Goal: Task Accomplishment & Management: Complete application form

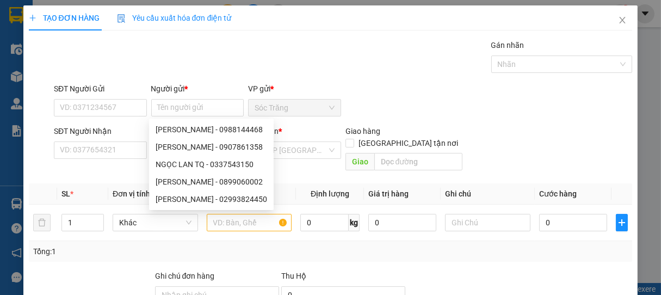
type input "O"
type input "SƠN"
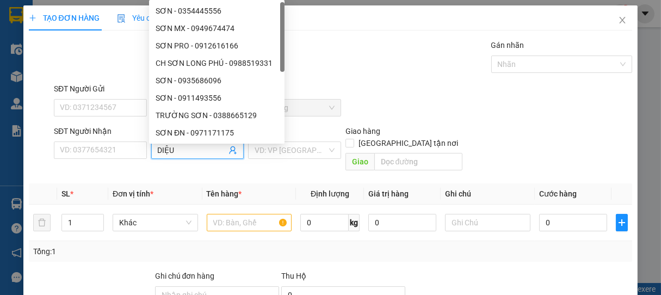
type input "DIỆU"
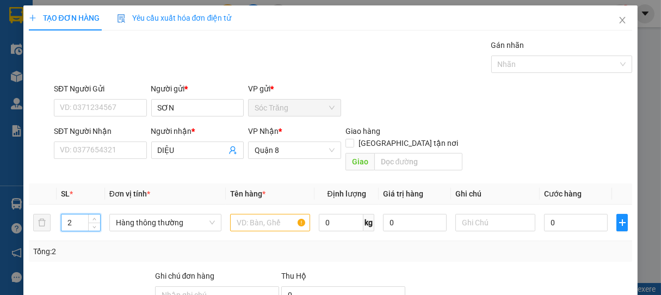
type input "2"
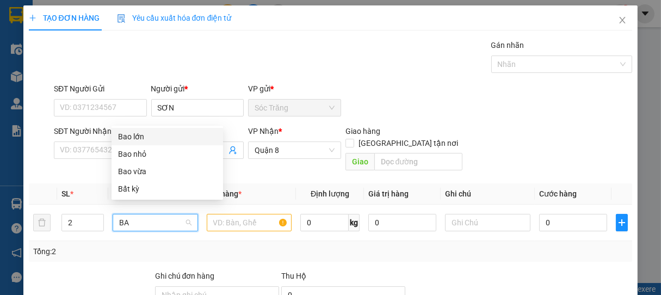
type input "BAO"
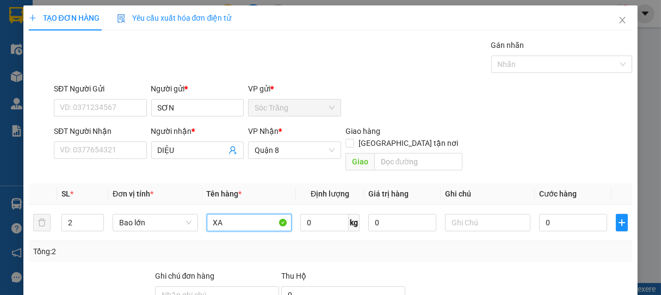
type input "X"
type input "CAFE"
type input "100"
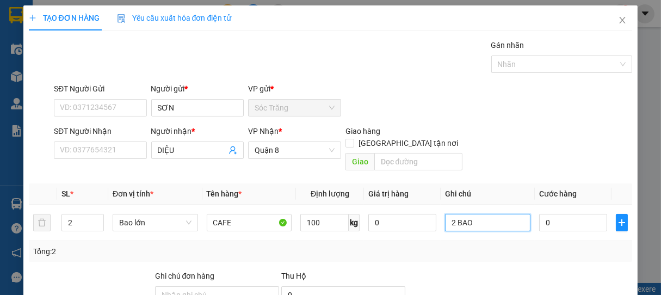
type input "2 BAO"
type input "6"
type input "60"
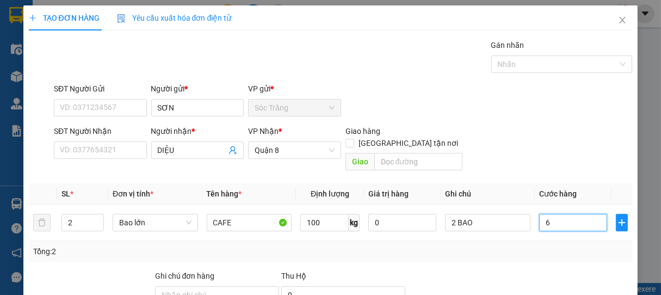
type input "60"
type input "600"
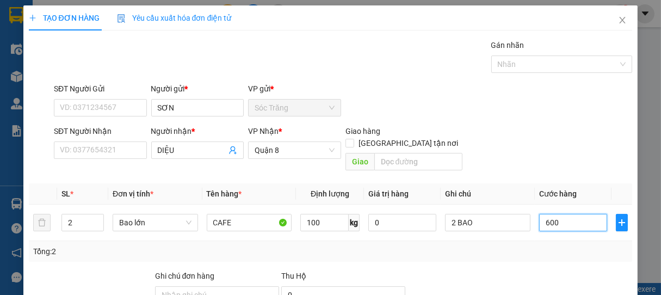
type input "6.000"
type input "60.000"
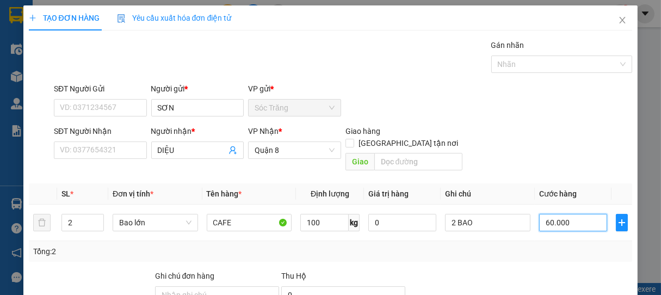
type input "60.000"
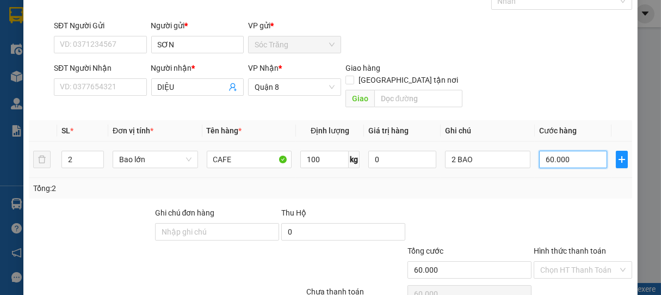
scroll to position [107, 0]
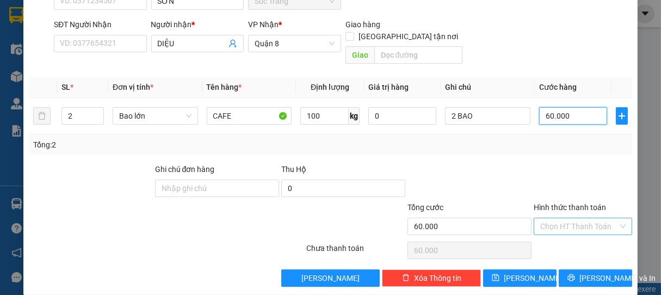
type input "60.000"
click at [601, 218] on input "Hình thức thanh toán" at bounding box center [579, 226] width 78 height 16
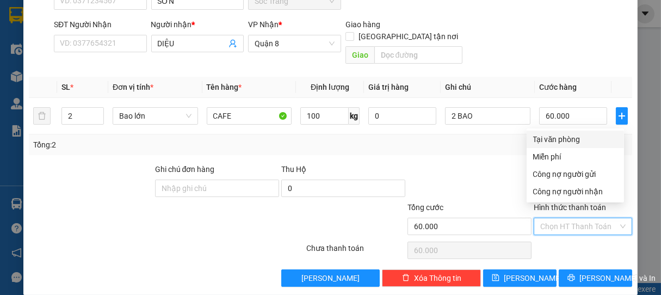
click at [579, 134] on div "Tại văn phòng" at bounding box center [575, 139] width 84 height 12
type input "0"
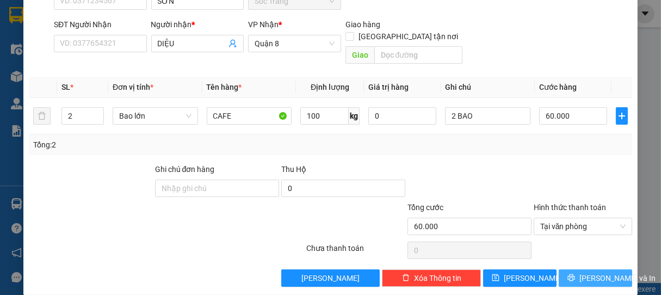
click at [587, 272] on span "[PERSON_NAME] và In" at bounding box center [618, 278] width 76 height 12
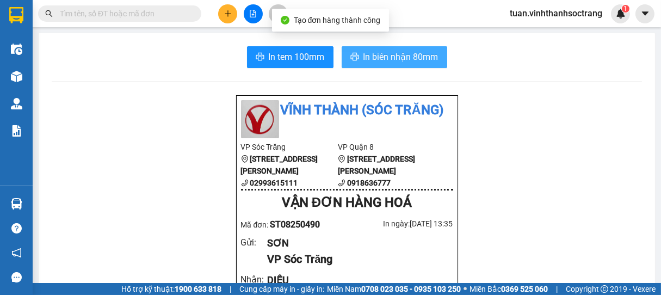
click at [365, 53] on span "In biên nhận 80mm" at bounding box center [400, 57] width 75 height 14
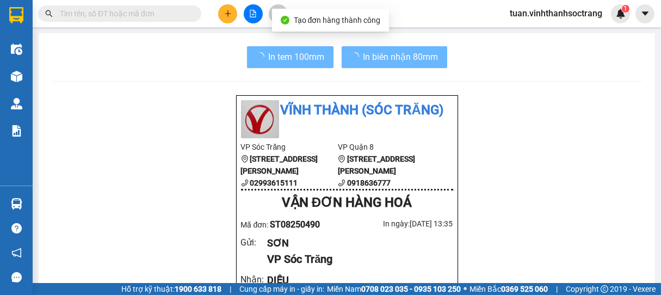
click at [388, 62] on span "In biên nhận 80mm" at bounding box center [400, 57] width 75 height 14
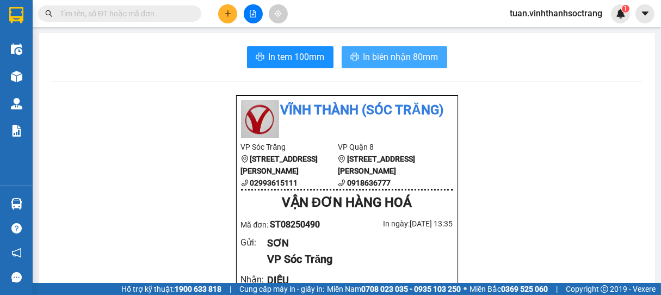
click at [386, 61] on span "In biên nhận 80mm" at bounding box center [400, 57] width 75 height 14
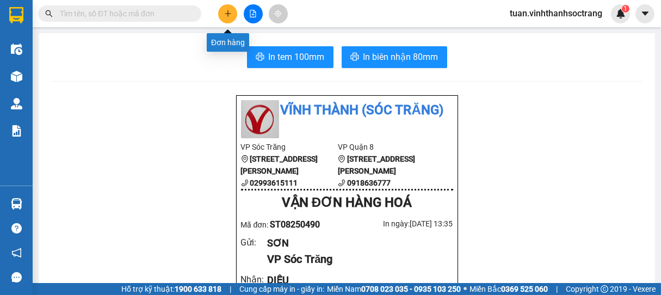
click at [231, 15] on icon "plus" at bounding box center [228, 14] width 8 height 8
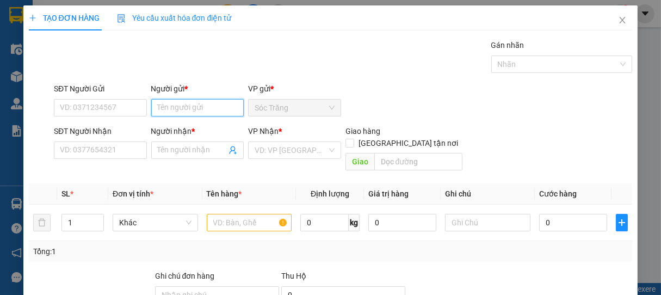
click at [194, 108] on input "Người gửi *" at bounding box center [197, 107] width 93 height 17
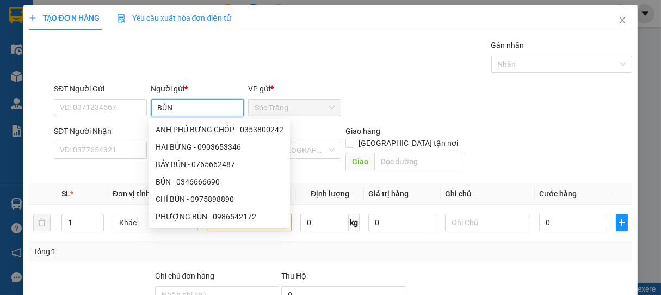
type input "BÚN"
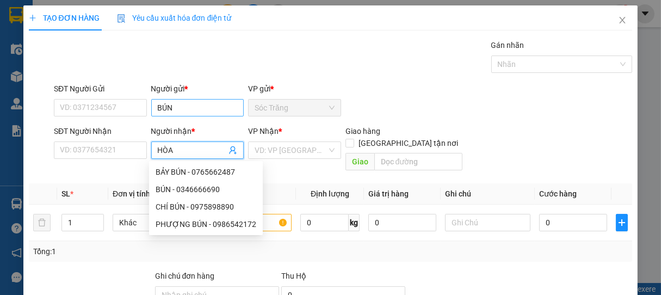
type input "HÒA"
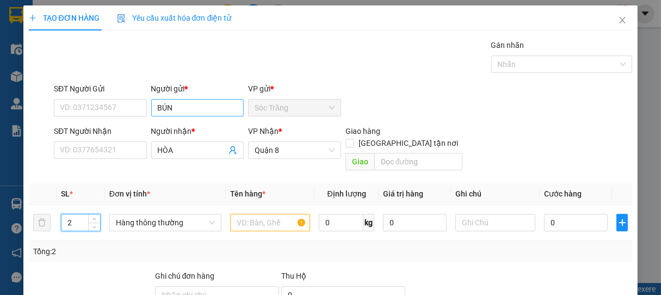
type input "2"
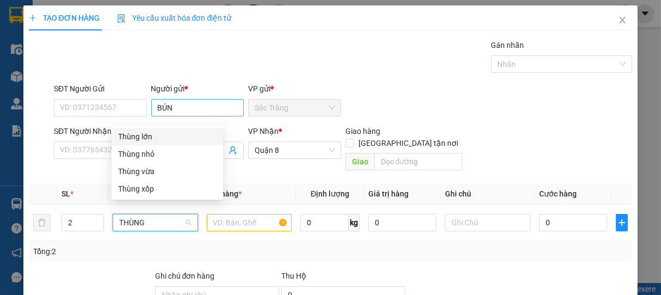
type input "THÙNG"
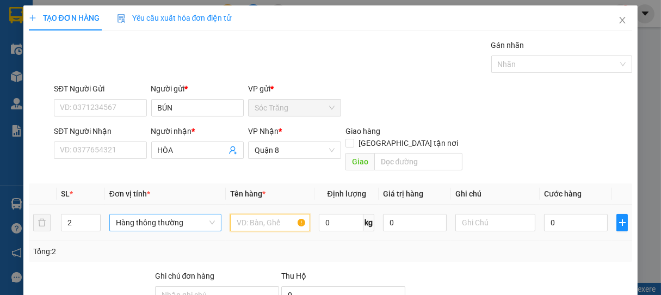
click at [139, 214] on span "Hàng thông thường" at bounding box center [165, 222] width 99 height 16
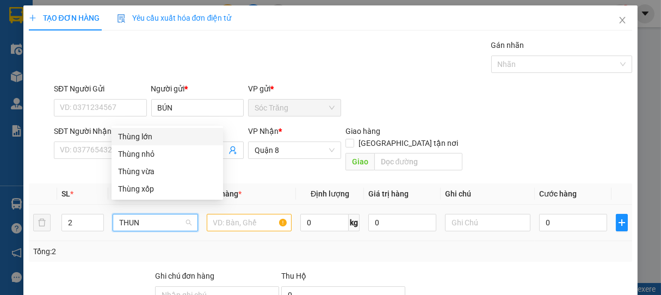
type input "THUNG"
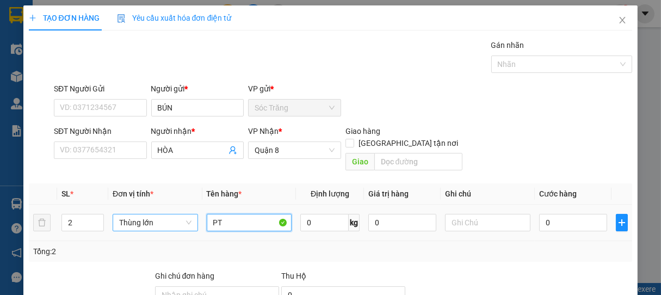
type input "PT"
type input "50"
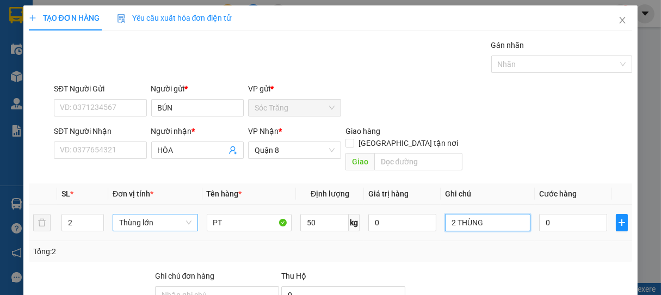
type input "2 THÙNG"
type input "6"
type input "60"
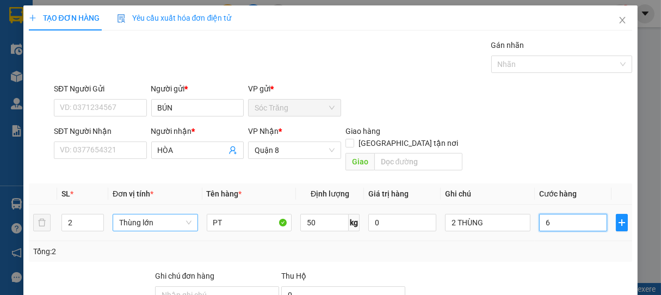
type input "60"
type input "600"
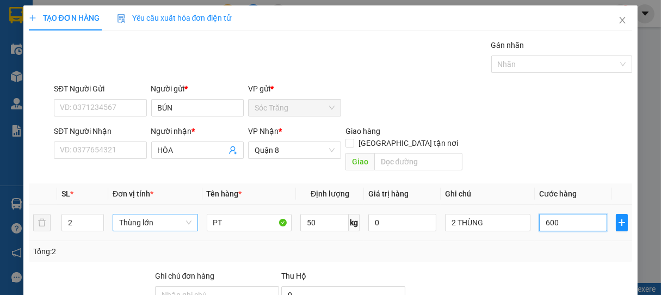
type input "6.000"
type input "60.000"
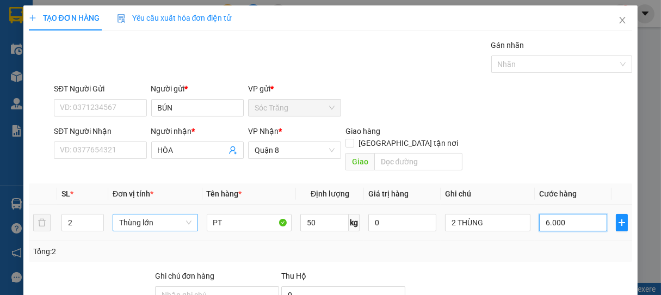
type input "60.000"
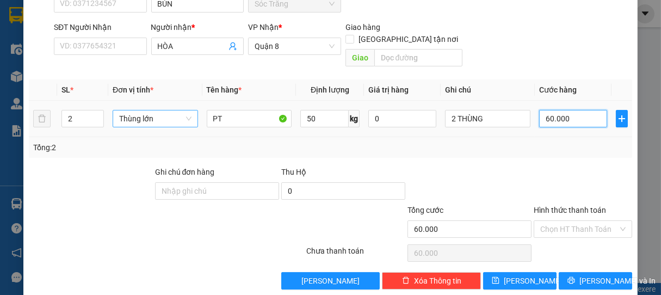
scroll to position [107, 0]
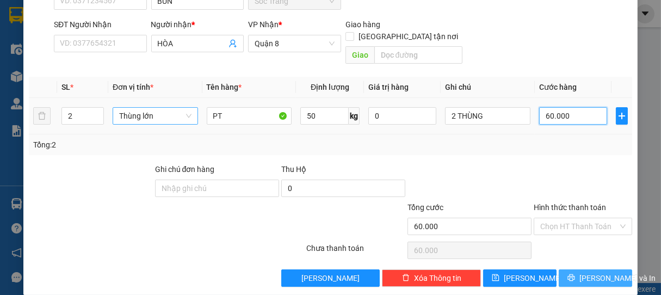
type input "60.000"
click at [573, 273] on button "[PERSON_NAME] và In" at bounding box center [595, 277] width 73 height 17
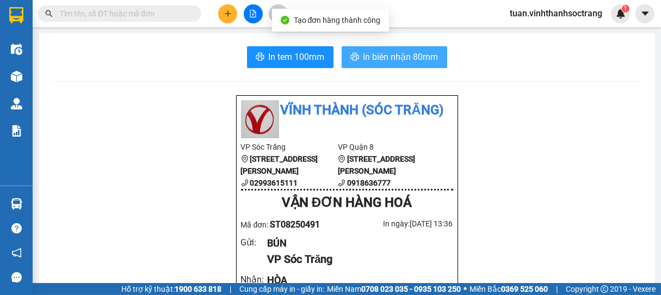
click at [396, 63] on span "In biên nhận 80mm" at bounding box center [400, 57] width 75 height 14
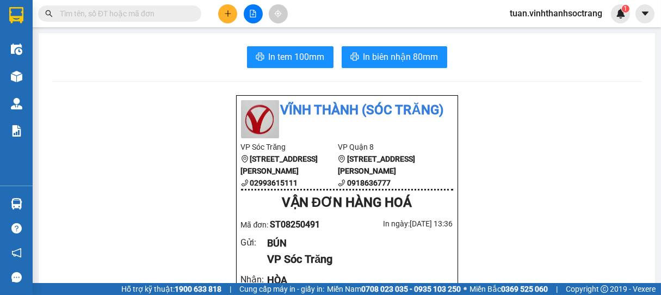
drag, startPoint x: 360, startPoint y: 97, endPoint x: 361, endPoint y: 105, distance: 8.3
click at [361, 105] on li "Vĩnh Thành (Sóc Trăng)" at bounding box center [347, 110] width 212 height 21
drag, startPoint x: 361, startPoint y: 105, endPoint x: 364, endPoint y: 100, distance: 5.9
click at [361, 101] on li "Vĩnh Thành (Sóc Trăng)" at bounding box center [347, 110] width 212 height 21
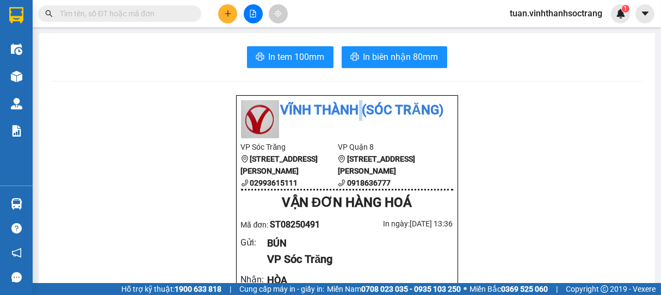
click at [364, 100] on li "Vĩnh Thành (Sóc Trăng)" at bounding box center [347, 110] width 212 height 21
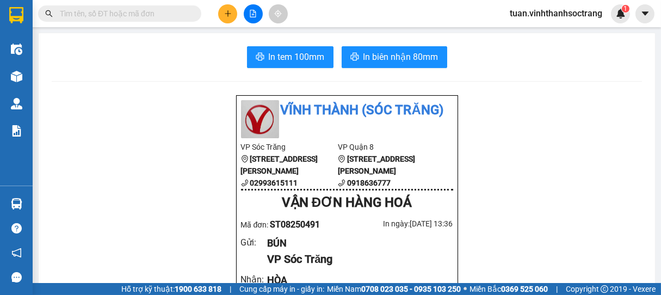
click at [225, 14] on icon "plus" at bounding box center [228, 14] width 8 height 8
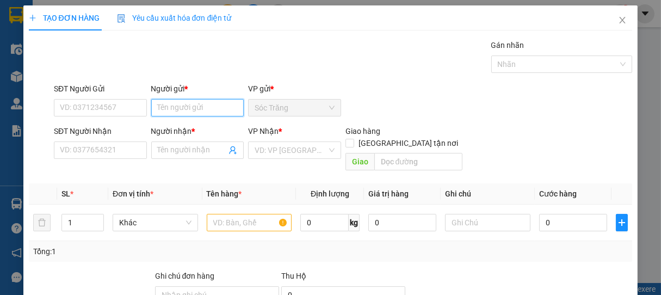
click at [201, 104] on input "Người gửi *" at bounding box center [197, 107] width 93 height 17
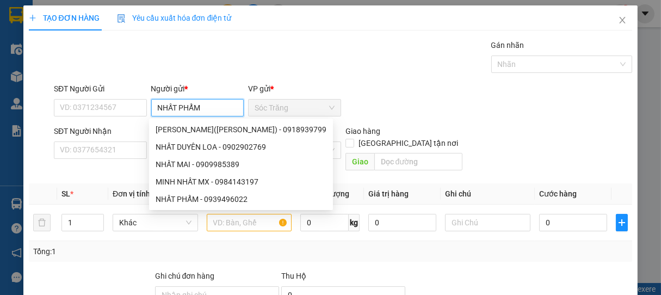
type input "NHẤT PHẨM"
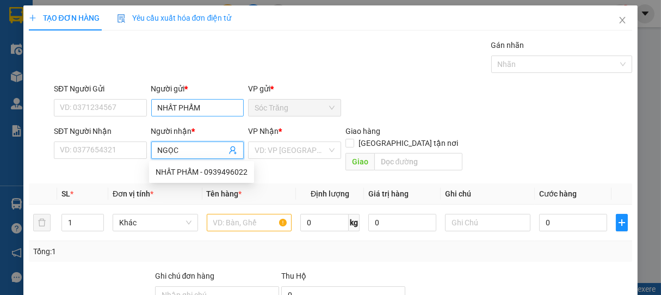
type input "NGỌC"
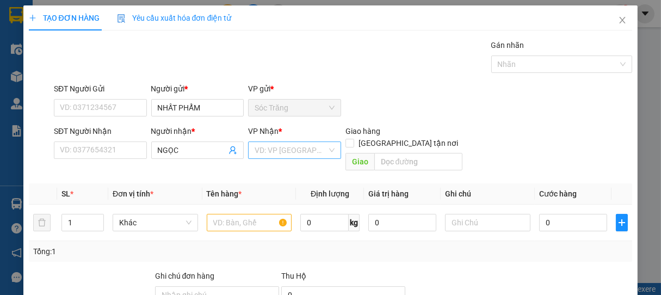
click at [289, 146] on input "search" at bounding box center [291, 150] width 72 height 16
drag, startPoint x: 283, startPoint y: 193, endPoint x: 237, endPoint y: 198, distance: 46.0
click at [282, 194] on div "Quận 8" at bounding box center [290, 189] width 78 height 12
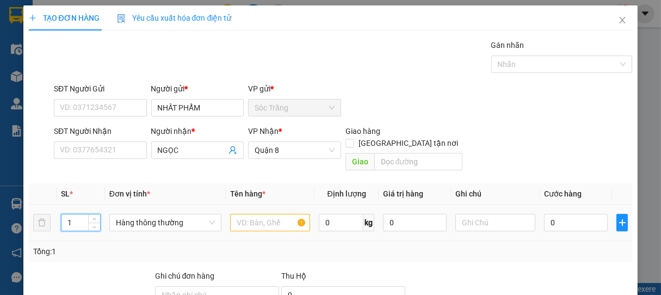
click at [81, 214] on input "1" at bounding box center [80, 222] width 39 height 16
type input "10"
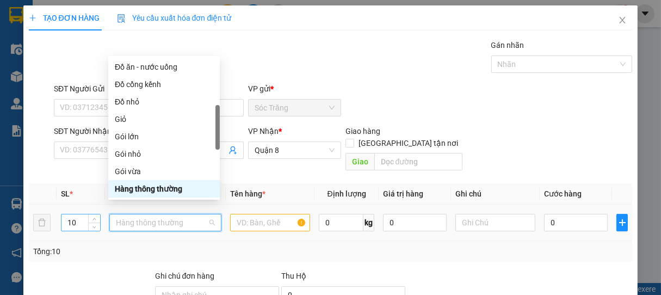
type input "Y"
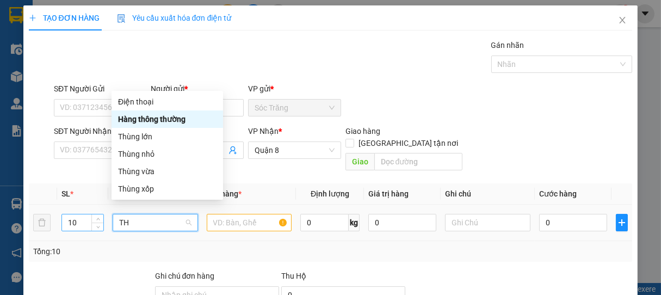
scroll to position [0, 0]
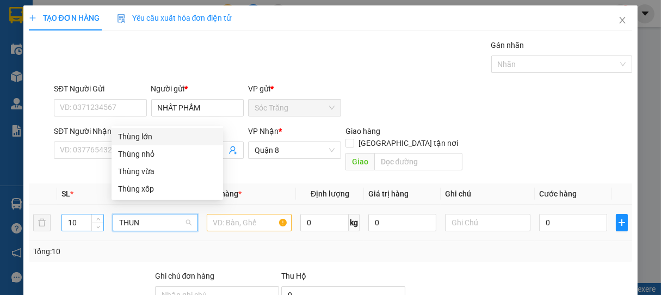
type input "THUNG"
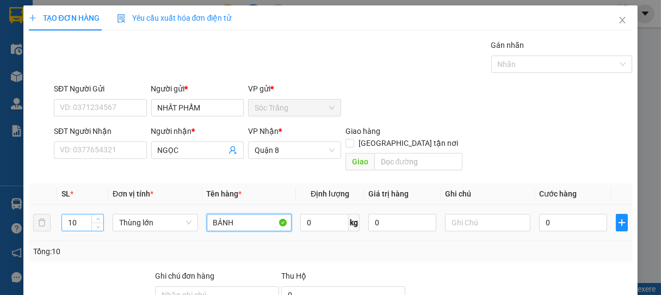
type input "BÁNH"
type input "200"
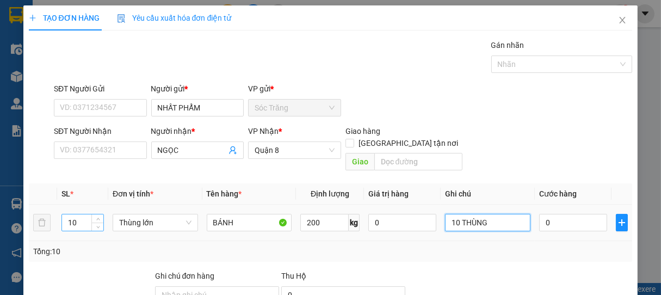
type input "10 THÙNG"
type input "2"
type input "20"
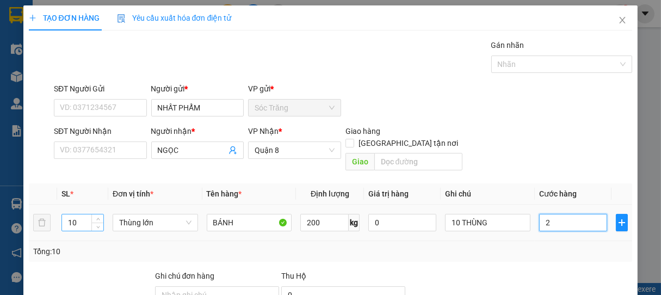
type input "20"
type input "200"
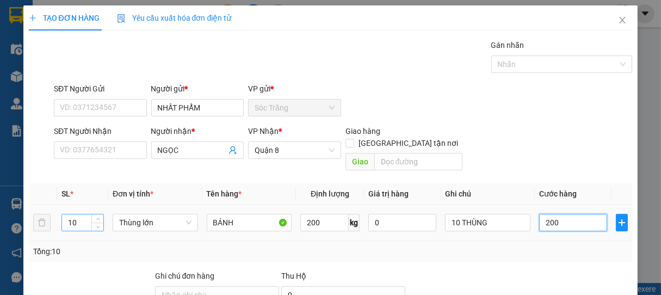
type input "2.000"
type input "20.000"
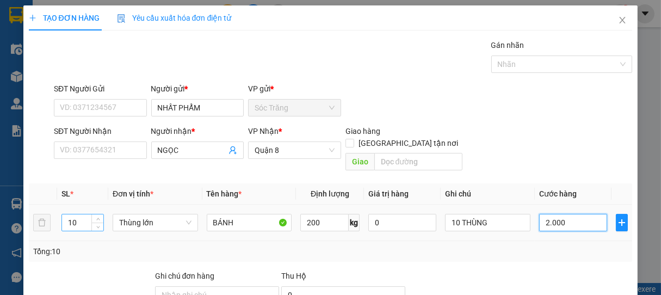
type input "20.000"
type input "200.000"
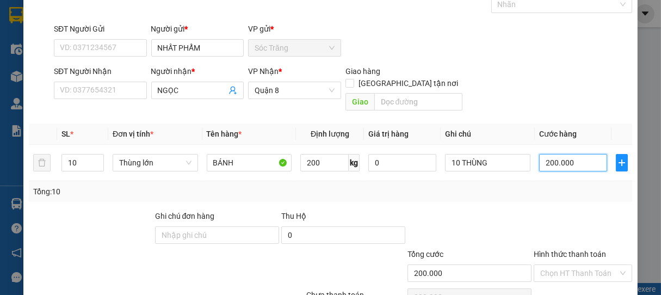
scroll to position [107, 0]
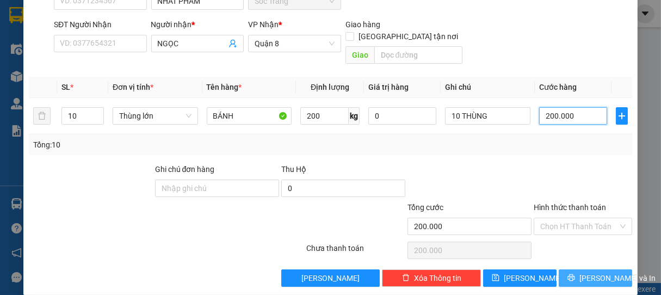
type input "200.000"
click at [581, 272] on span "[PERSON_NAME] và In" at bounding box center [618, 278] width 76 height 12
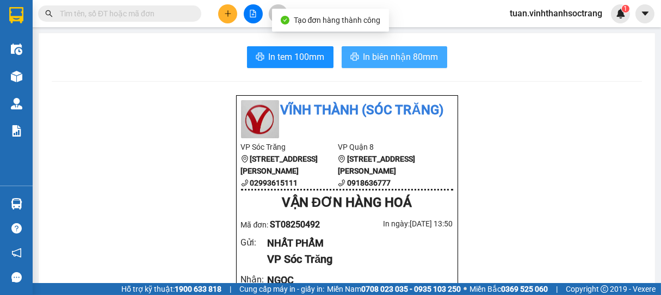
click at [401, 61] on span "In biên nhận 80mm" at bounding box center [400, 57] width 75 height 14
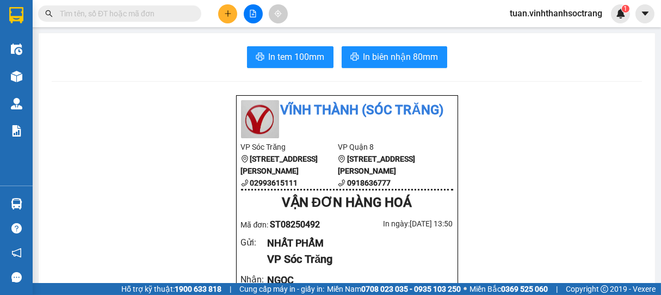
drag, startPoint x: 331, startPoint y: 217, endPoint x: 321, endPoint y: 262, distance: 45.7
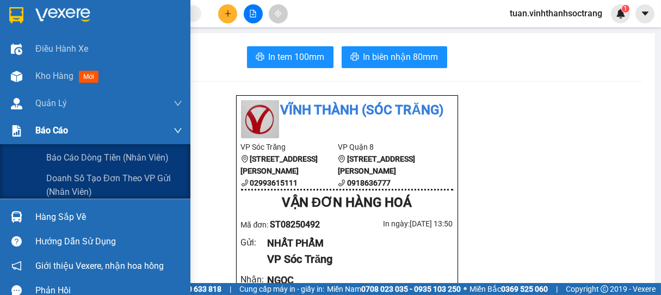
click at [124, 140] on div "Báo cáo" at bounding box center [108, 130] width 147 height 27
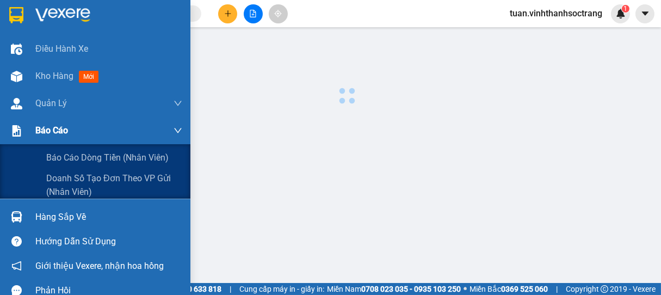
drag, startPoint x: 122, startPoint y: 137, endPoint x: 124, endPoint y: 127, distance: 10.5
click at [124, 136] on div "Báo cáo" at bounding box center [108, 130] width 147 height 27
click at [124, 125] on div "Báo cáo" at bounding box center [108, 130] width 147 height 27
drag, startPoint x: 149, startPoint y: 110, endPoint x: 65, endPoint y: 11, distance: 129.3
click at [147, 109] on div "Quản Lý" at bounding box center [108, 103] width 147 height 27
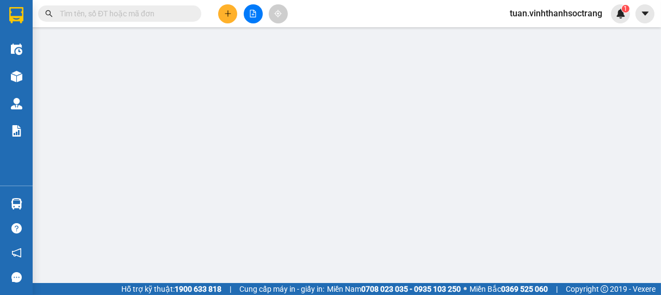
click at [232, 15] on button at bounding box center [227, 13] width 19 height 19
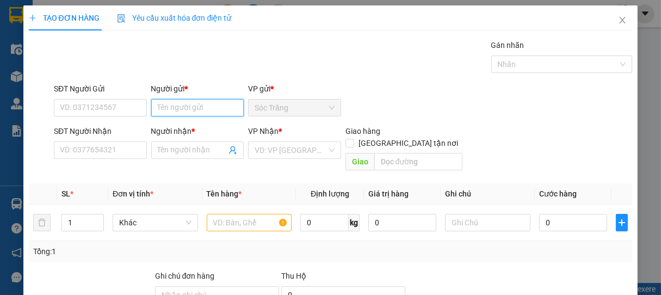
click at [221, 107] on input "Người gửi *" at bounding box center [197, 107] width 93 height 17
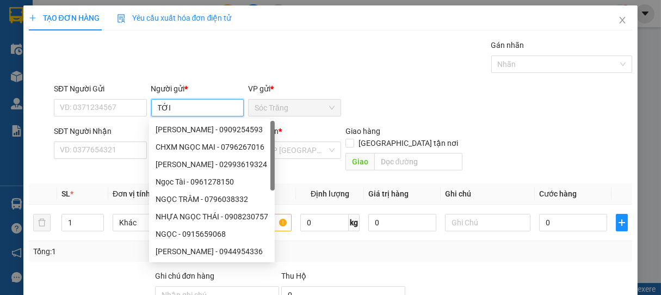
type input "TỚI"
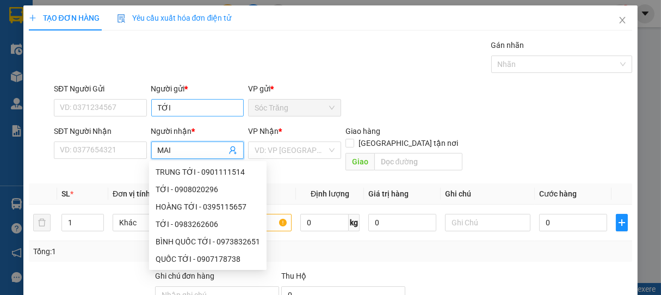
type input "MAI"
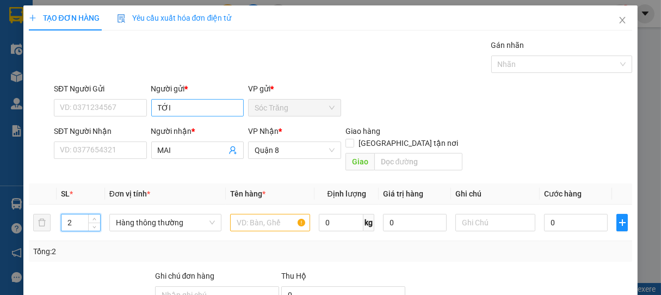
type input "2"
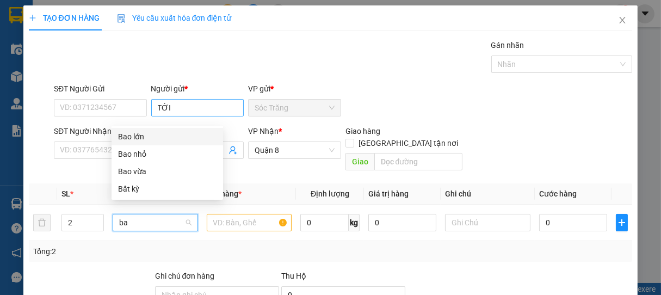
type input "bao"
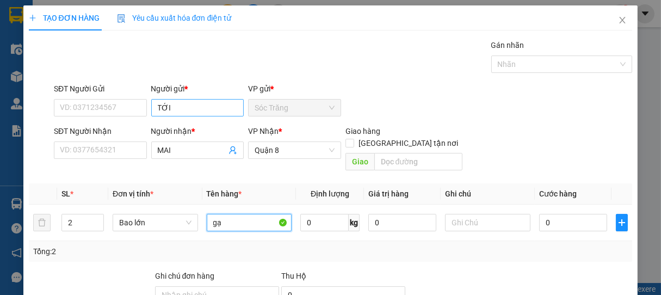
type input "g"
type input "GẠO + NGÃI BÚN"
type input "50"
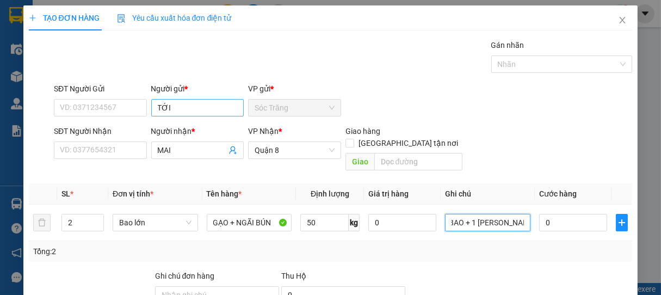
scroll to position [0, 9]
type input "1 BAO + 1 [PERSON_NAME]"
type input "5"
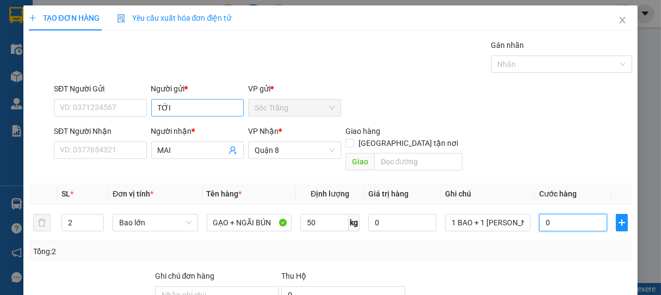
type input "5"
type input "50"
type input "500"
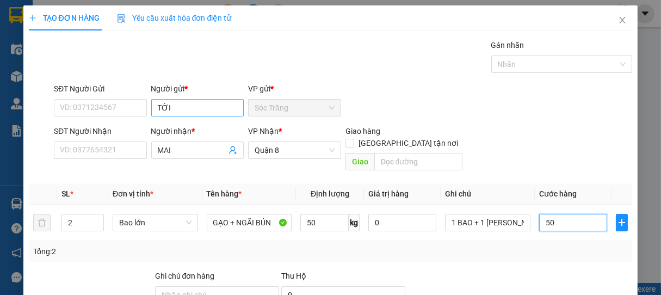
type input "500"
type input "5.000"
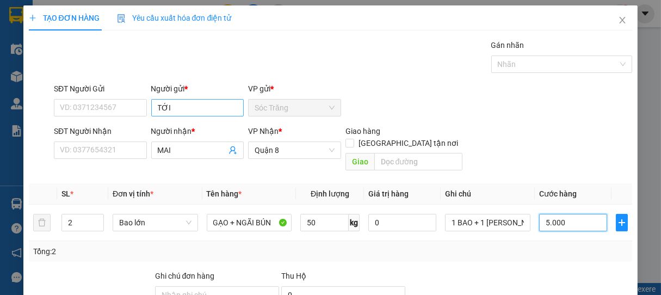
type input "50.000"
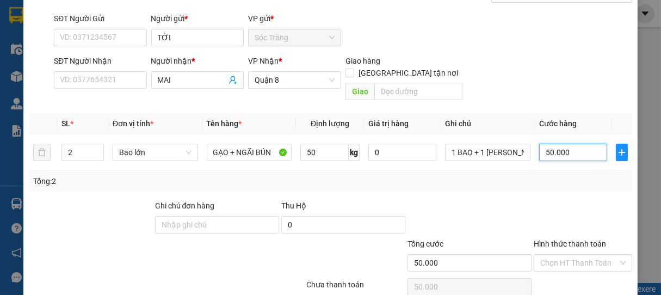
scroll to position [107, 0]
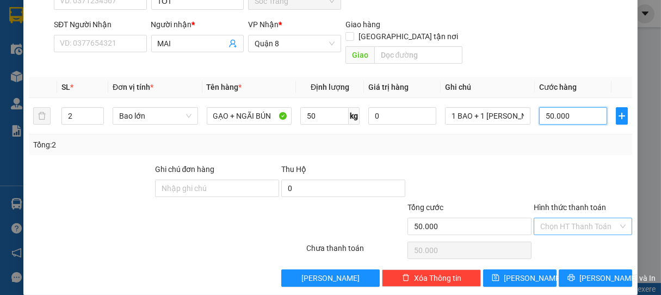
type input "50.000"
click at [570, 218] on input "Hình thức thanh toán" at bounding box center [579, 226] width 78 height 16
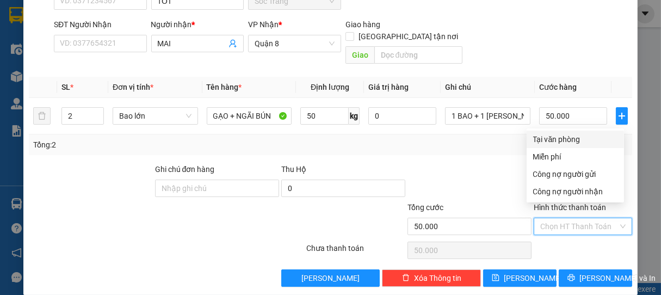
click at [570, 137] on div "Tại văn phòng" at bounding box center [575, 139] width 84 height 12
type input "0"
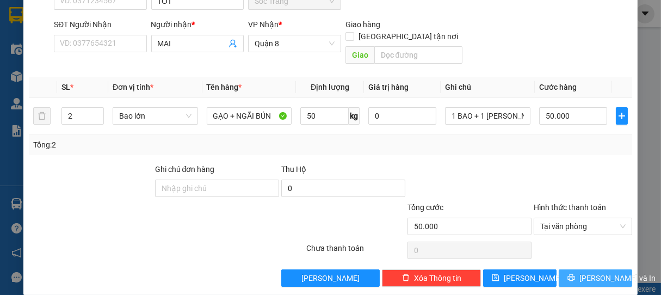
drag, startPoint x: 581, startPoint y: 262, endPoint x: 580, endPoint y: 254, distance: 8.2
click at [583, 272] on span "[PERSON_NAME] và In" at bounding box center [618, 278] width 76 height 12
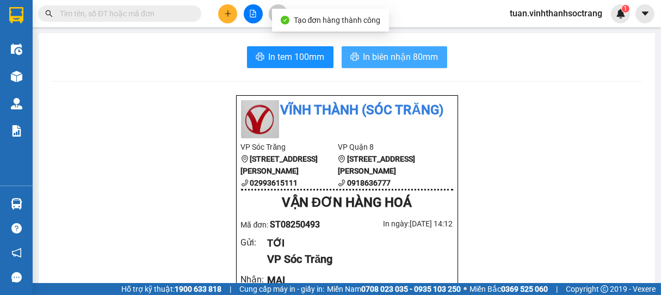
click at [374, 53] on span "In biên nhận 80mm" at bounding box center [400, 57] width 75 height 14
click at [379, 54] on span "In biên nhận 80mm" at bounding box center [400, 57] width 75 height 14
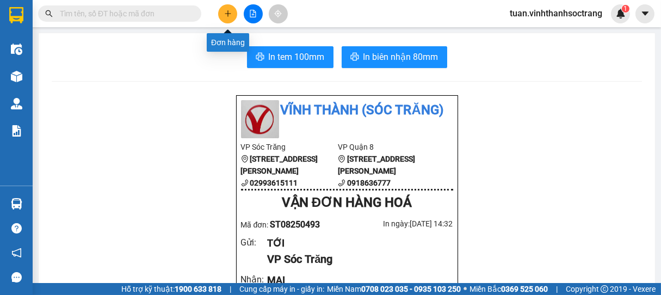
click at [230, 10] on icon "plus" at bounding box center [228, 14] width 8 height 8
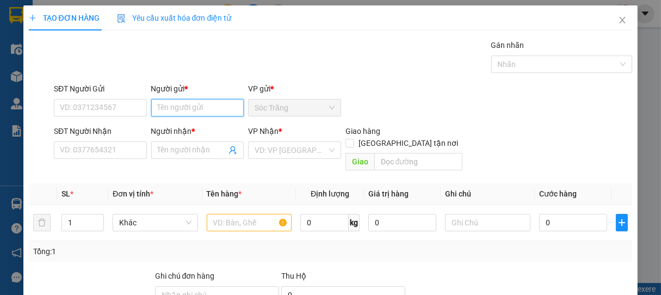
click at [188, 107] on input "Người gửi *" at bounding box center [197, 107] width 93 height 17
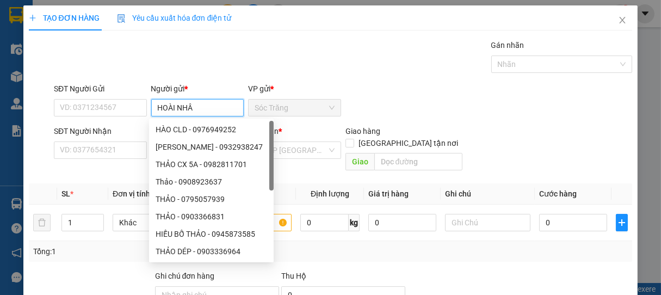
type input "HOÀI NHÂN"
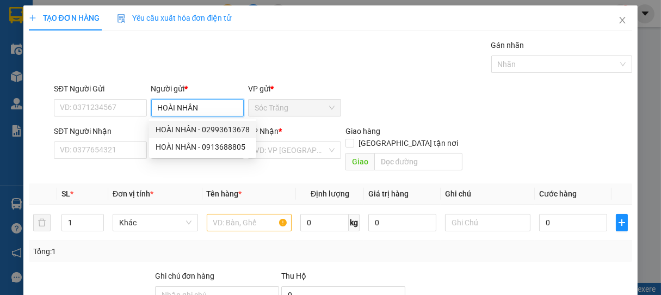
click at [182, 127] on div "HOÀI NHÂN - 02993613678" at bounding box center [203, 130] width 94 height 12
type input "02993613678"
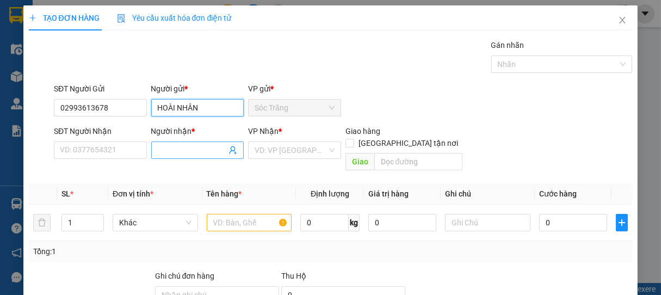
type input "HOÀI NHÂN"
click at [185, 152] on input "Người nhận *" at bounding box center [192, 150] width 69 height 12
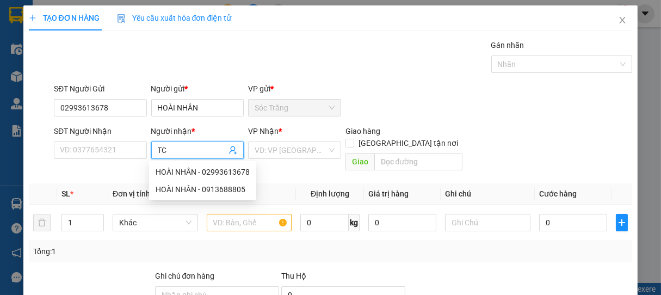
type input "TCL"
click at [195, 166] on div "TCL - 0907780154" at bounding box center [195, 172] width 78 height 12
type input "0907780154"
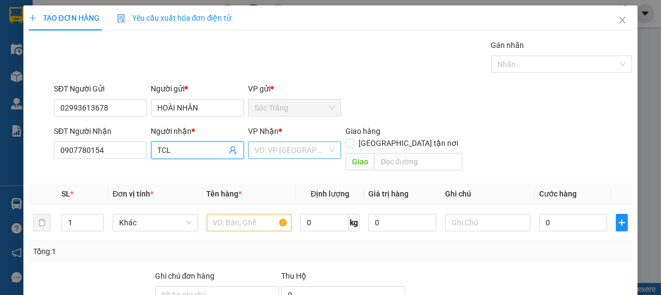
type input "TCL"
click at [278, 154] on input "search" at bounding box center [291, 150] width 72 height 16
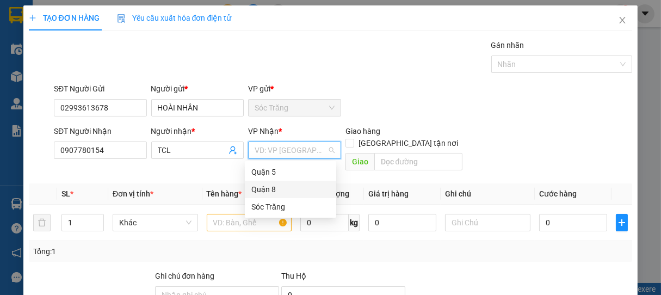
click at [273, 188] on div "Quận 8" at bounding box center [290, 189] width 78 height 12
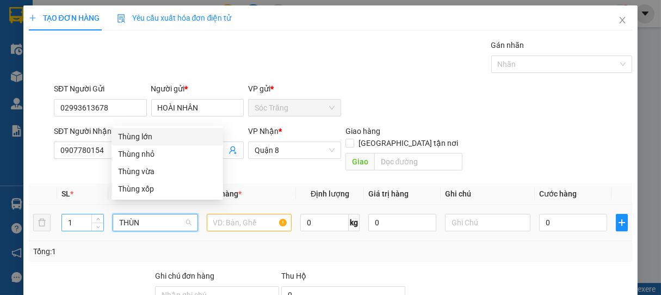
type input "THÙNG"
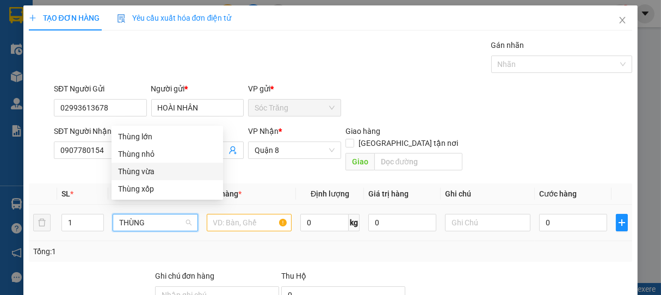
click at [149, 167] on div "Thùng vừa" at bounding box center [167, 171] width 98 height 12
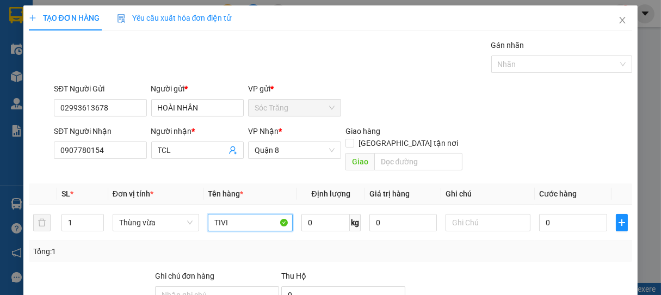
type input "TIVI"
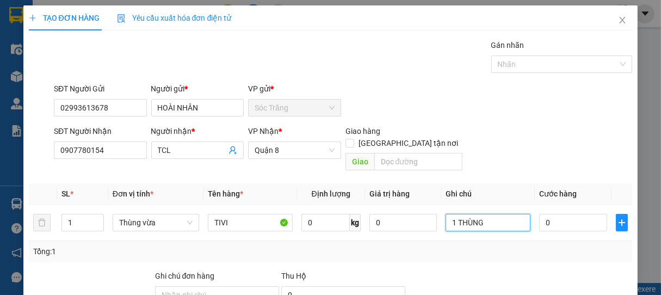
type input "1 THÙNG"
type input "5"
type input "50"
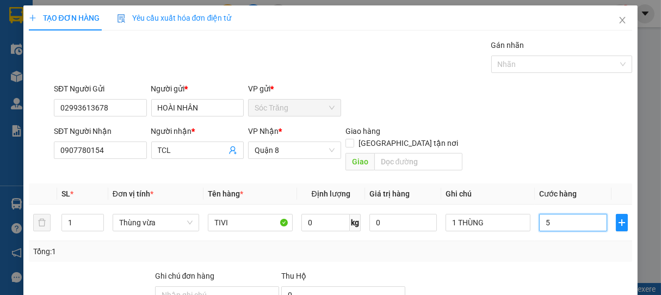
type input "50"
type input "500"
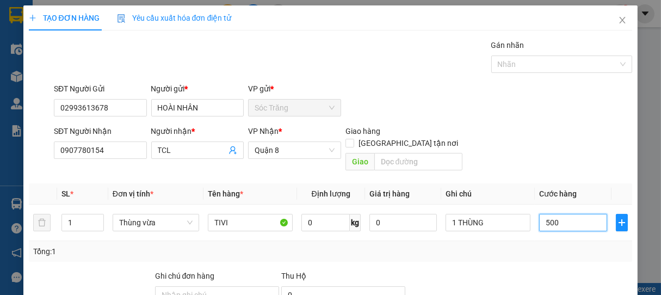
type input "5.000"
type input "50.000"
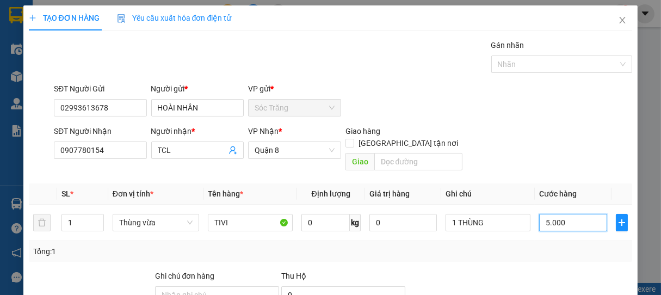
type input "50.000"
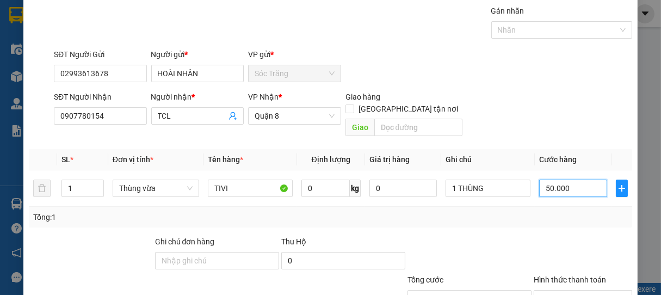
scroll to position [60, 0]
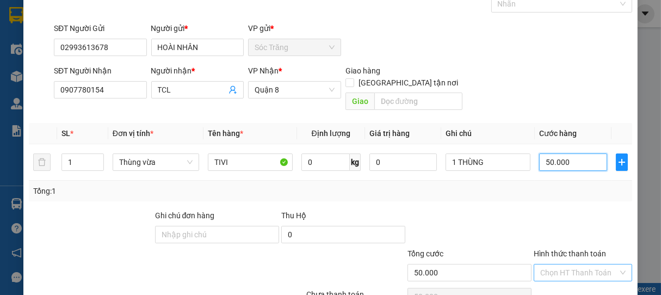
type input "50.000"
click at [566, 264] on input "Hình thức thanh toán" at bounding box center [579, 272] width 78 height 16
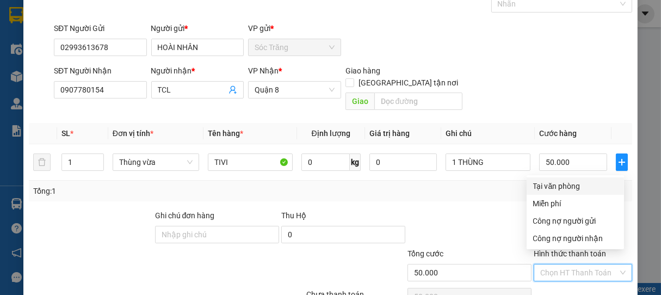
click at [570, 188] on div "Tại văn phòng" at bounding box center [575, 186] width 84 height 12
type input "0"
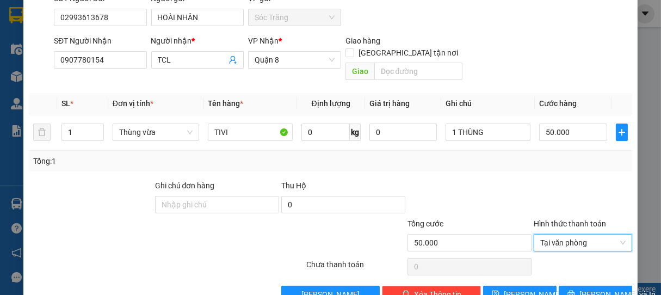
scroll to position [107, 0]
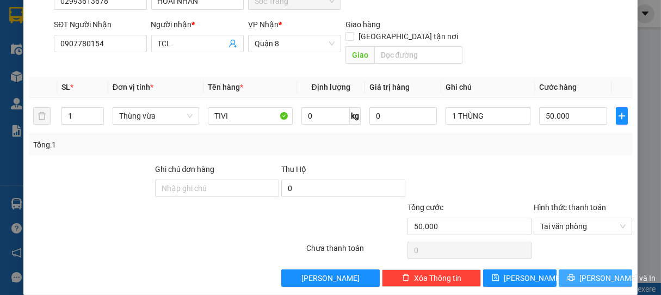
click at [581, 272] on span "[PERSON_NAME] và In" at bounding box center [618, 278] width 76 height 12
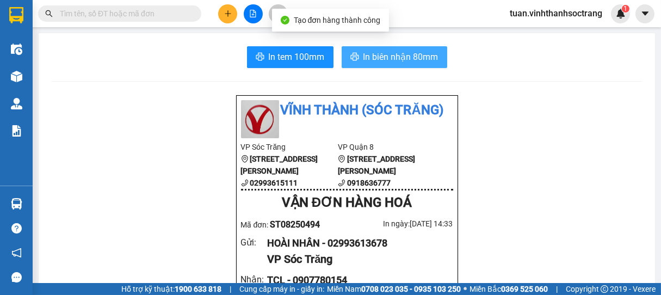
click at [397, 53] on span "In biên nhận 80mm" at bounding box center [400, 57] width 75 height 14
click at [385, 56] on span "In biên nhận 80mm" at bounding box center [400, 57] width 75 height 14
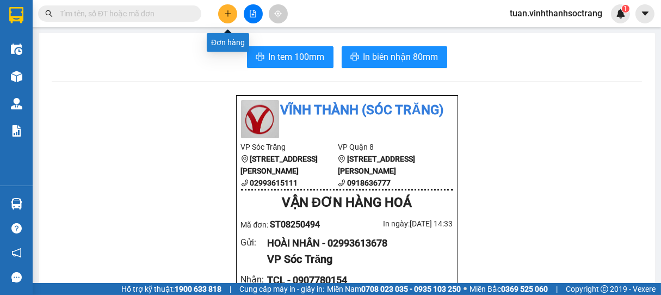
click at [222, 8] on button at bounding box center [227, 13] width 19 height 19
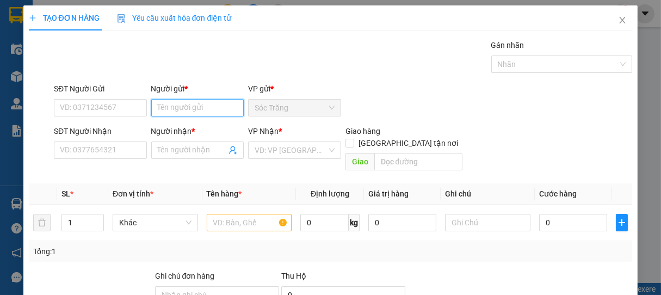
click at [199, 106] on input "Người gửi *" at bounding box center [197, 107] width 93 height 17
type input "HOÀI NHÂN"
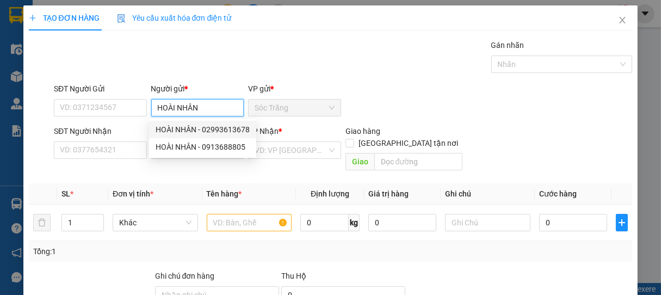
click at [192, 131] on div "HOÀI NHÂN - 02993613678" at bounding box center [203, 130] width 94 height 12
type input "02993613678"
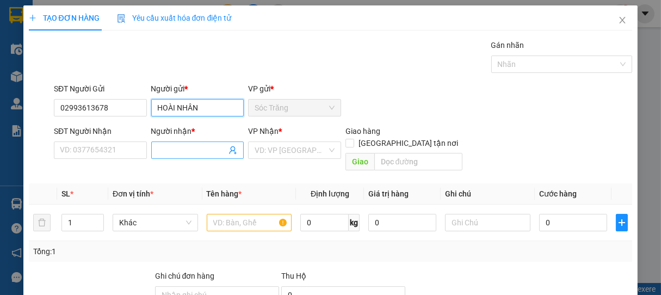
type input "HOÀI NHÂN"
click at [158, 152] on input "Người nhận *" at bounding box center [192, 150] width 69 height 12
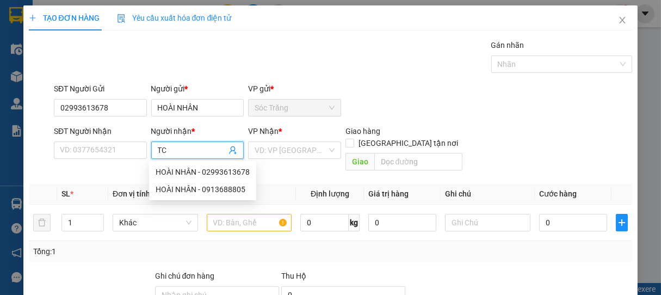
type input "TCL"
click at [175, 168] on div "TCL - 0907780154" at bounding box center [195, 172] width 78 height 12
type input "0907780154"
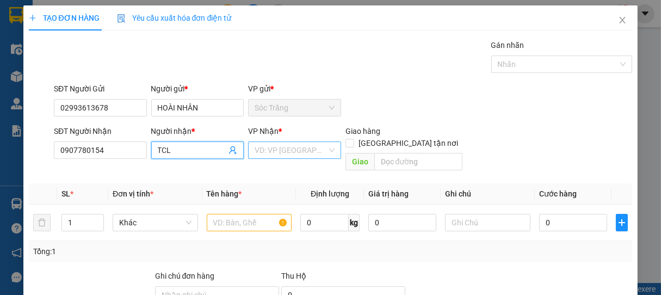
type input "TCL"
click at [284, 149] on input "search" at bounding box center [291, 150] width 72 height 16
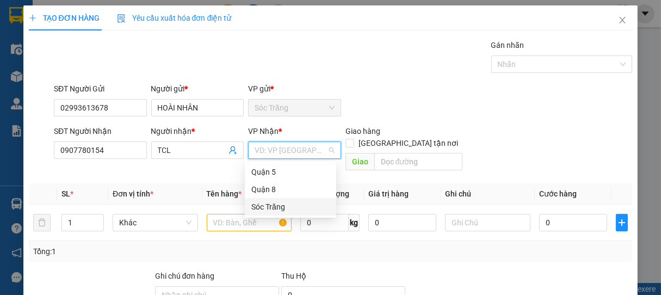
click at [279, 207] on div "Sóc Trăng" at bounding box center [290, 207] width 78 height 12
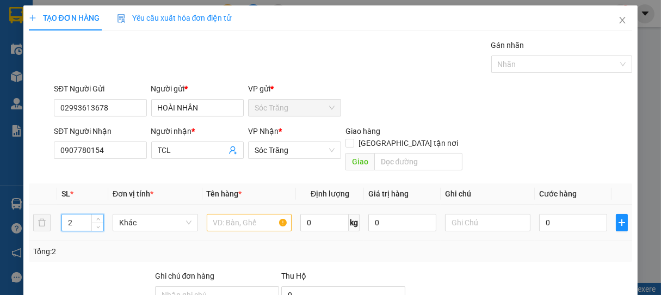
type input "2"
type input "THÙNG"
click at [161, 186] on th "Đơn vị tính *" at bounding box center [155, 193] width 94 height 21
click at [150, 214] on span "Khác" at bounding box center [155, 222] width 72 height 16
type input "THÙNG"
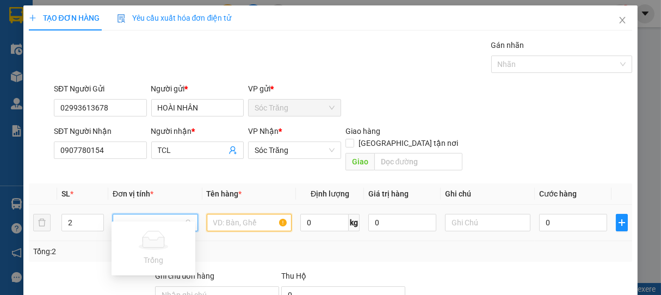
click at [231, 214] on input "text" at bounding box center [249, 222] width 85 height 17
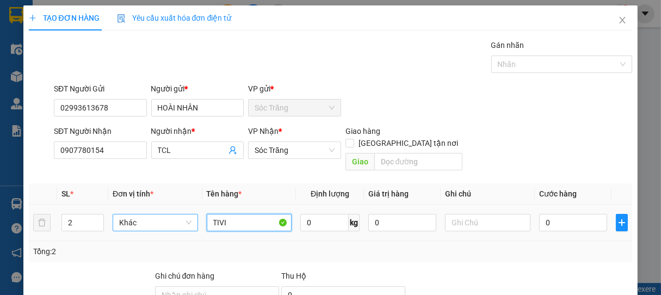
type input "TIVI"
type input "2 THÙNG"
type input "1"
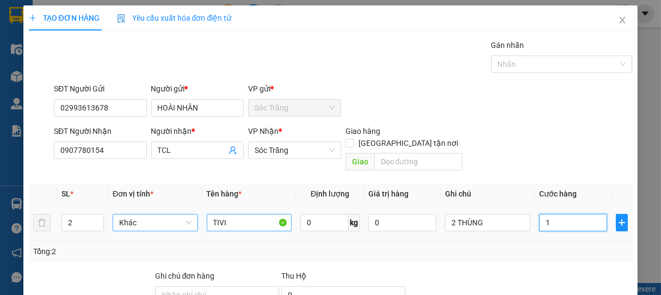
type input "10"
type input "100"
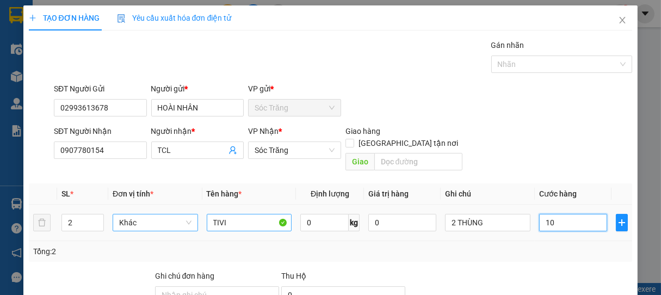
type input "100"
type input "1.000"
type input "10.000"
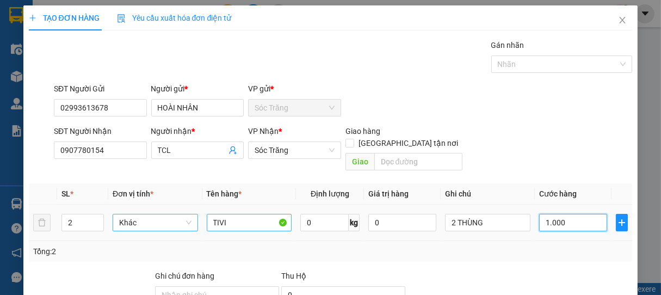
type input "10.000"
type input "100.000"
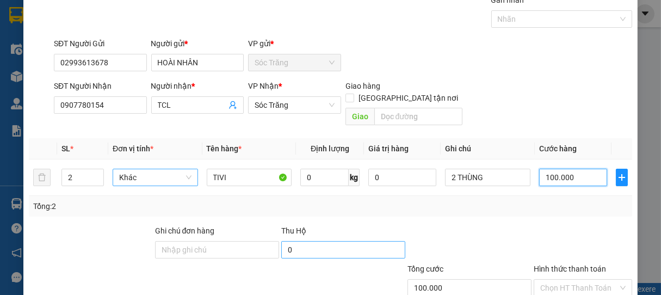
scroll to position [107, 0]
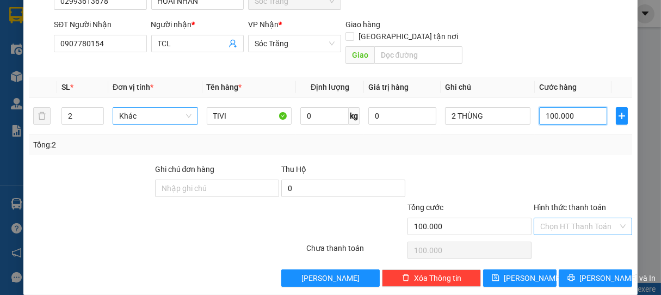
type input "100.000"
click at [592, 218] on input "Hình thức thanh toán" at bounding box center [579, 226] width 78 height 16
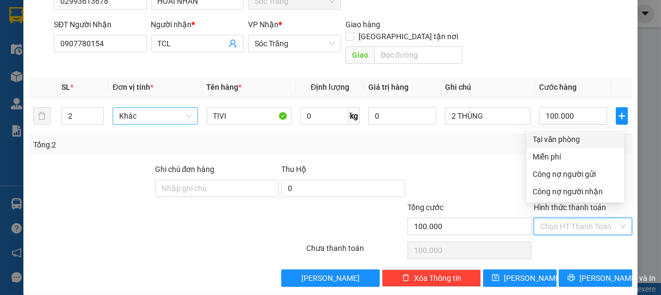
click at [576, 141] on div "Tại văn phòng" at bounding box center [575, 139] width 84 height 12
type input "0"
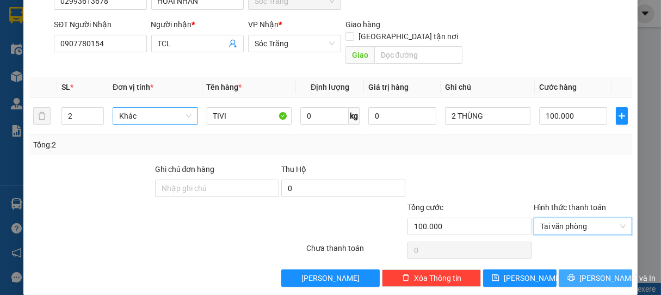
click at [581, 272] on span "[PERSON_NAME] và In" at bounding box center [618, 278] width 76 height 12
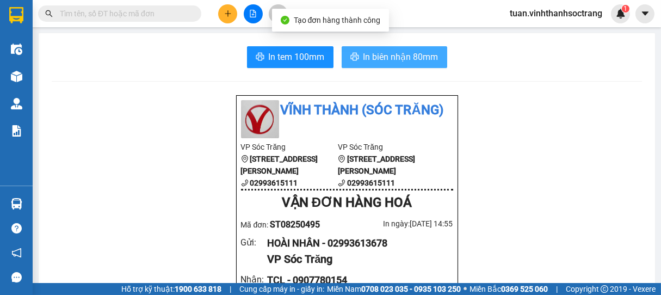
click at [370, 53] on span "In biên nhận 80mm" at bounding box center [400, 57] width 75 height 14
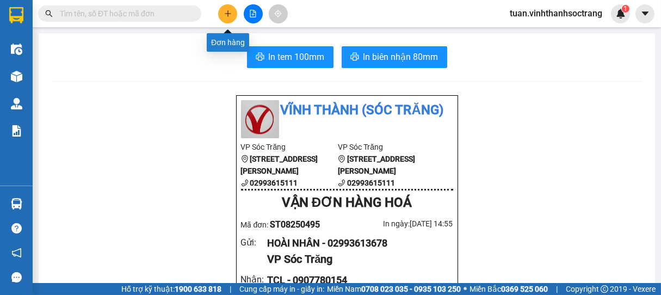
click at [229, 12] on icon "plus" at bounding box center [228, 14] width 8 height 8
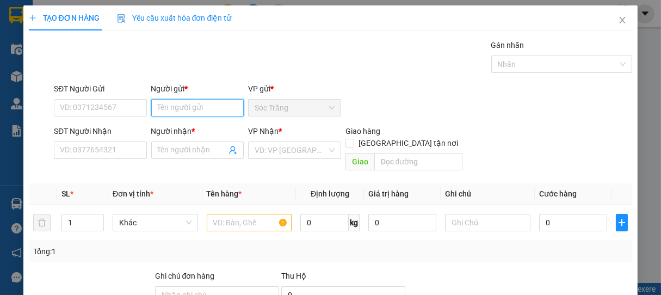
click at [193, 113] on input "Người gửi *" at bounding box center [197, 107] width 93 height 17
type input "LẦU"
click at [200, 64] on div "Gói vận chuyển * Tiêu chuẩn Gán nhãn Nhãn" at bounding box center [343, 58] width 583 height 38
click at [193, 147] on input "Người nhận *" at bounding box center [192, 150] width 69 height 12
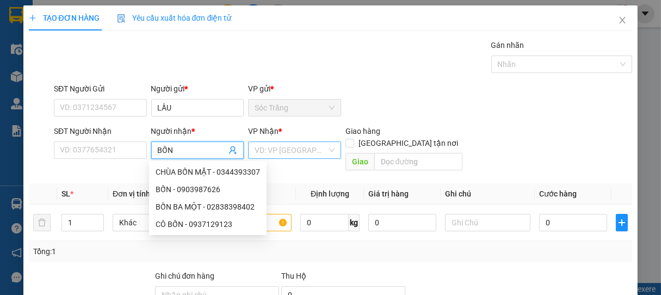
type input "BỐN"
click at [255, 150] on input "search" at bounding box center [291, 150] width 72 height 16
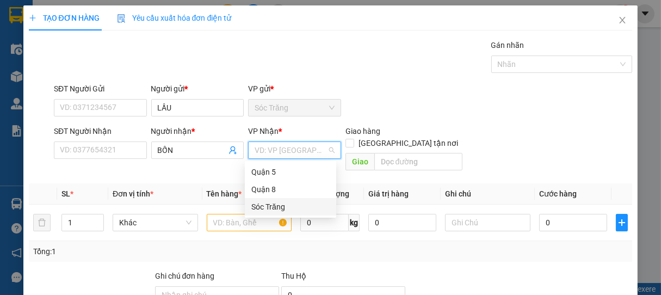
click at [286, 207] on div "Sóc Trăng" at bounding box center [290, 207] width 78 height 12
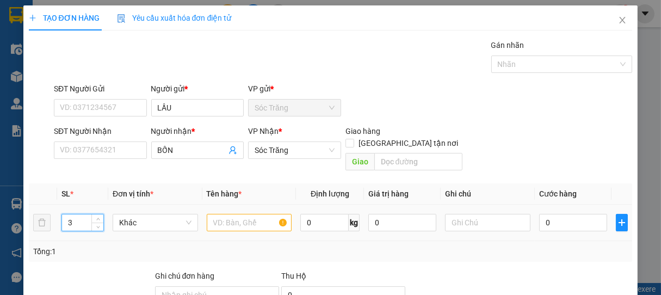
type input "3"
type input "BAO"
click at [225, 214] on input "text" at bounding box center [249, 222] width 85 height 17
type input "F"
type input "DĐ"
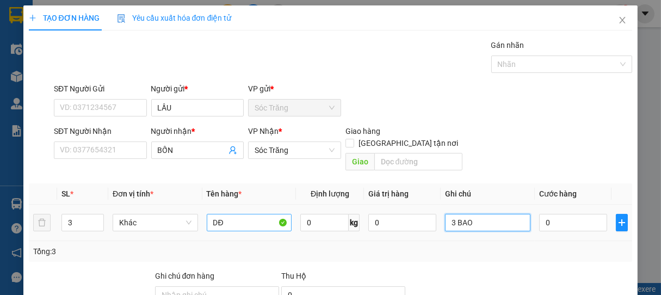
type input "3 BAO"
type input "9"
type input "90"
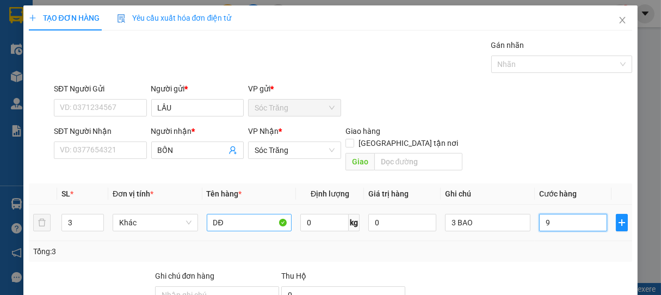
type input "90"
type input "900"
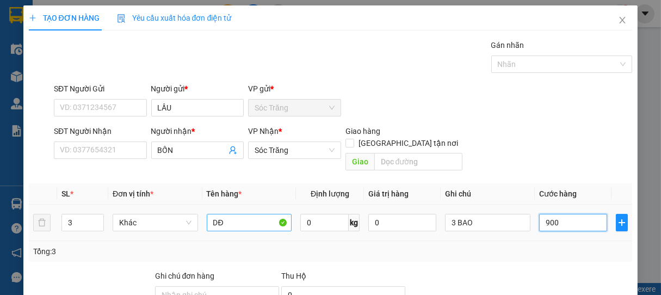
type input "9.000"
type input "90.000"
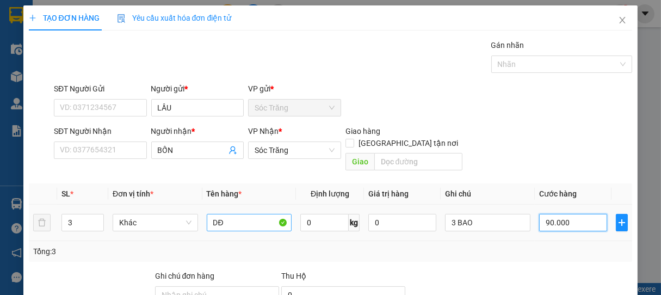
type input "90.000"
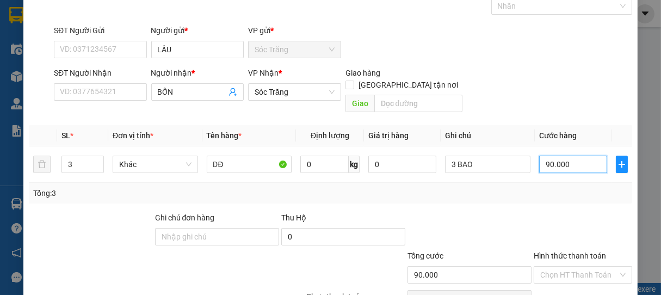
scroll to position [107, 0]
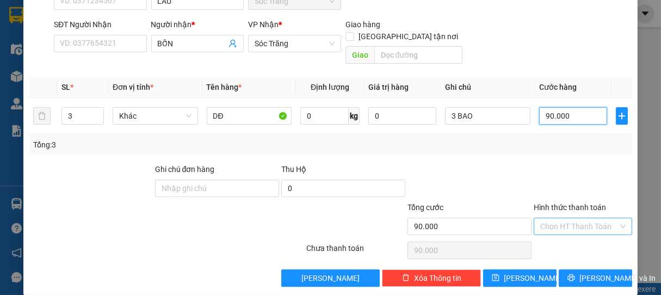
type input "90.000"
click at [588, 218] on input "Hình thức thanh toán" at bounding box center [579, 226] width 78 height 16
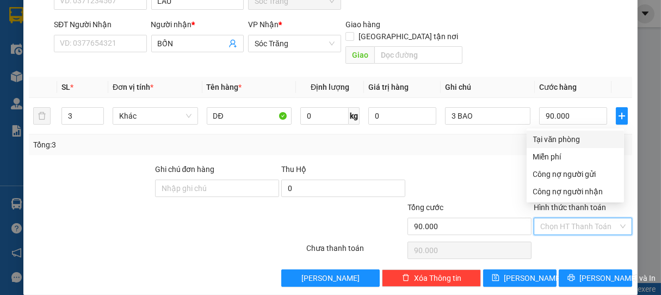
click at [575, 138] on div "Tại văn phòng" at bounding box center [575, 139] width 84 height 12
type input "0"
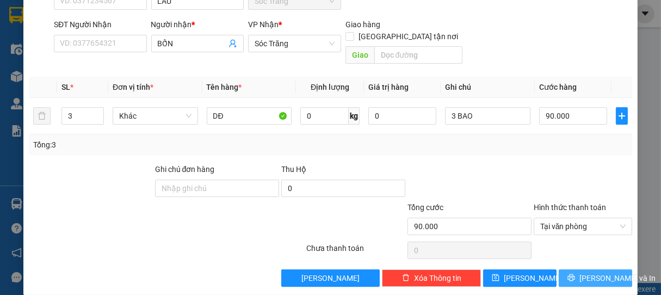
drag, startPoint x: 572, startPoint y: 269, endPoint x: 585, endPoint y: 266, distance: 12.9
click at [575, 269] on button "[PERSON_NAME] và In" at bounding box center [595, 277] width 73 height 17
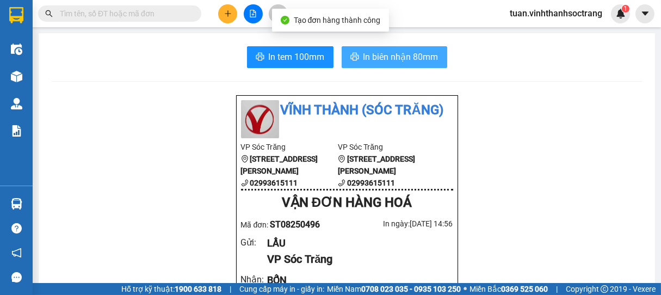
click at [372, 51] on span "In biên nhận 80mm" at bounding box center [400, 57] width 75 height 14
click at [371, 55] on span "In biên nhận 80mm" at bounding box center [400, 57] width 75 height 14
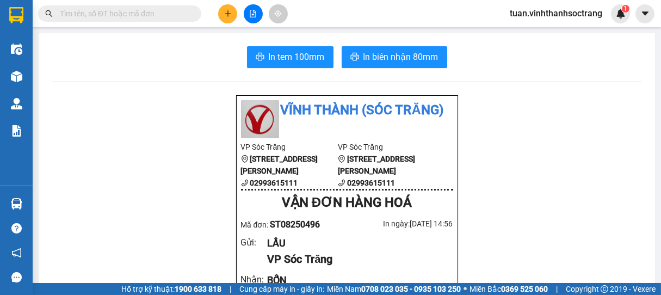
drag, startPoint x: 557, startPoint y: 163, endPoint x: 547, endPoint y: 156, distance: 12.1
drag, startPoint x: 544, startPoint y: 156, endPoint x: 509, endPoint y: 156, distance: 34.8
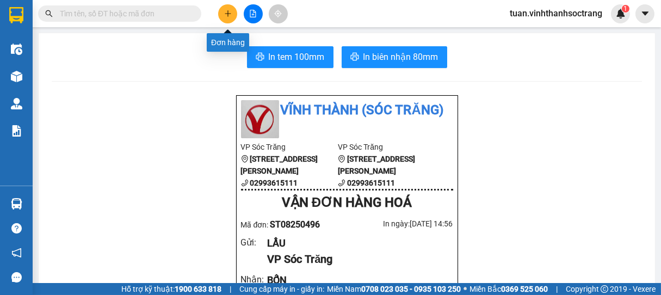
click at [224, 14] on button at bounding box center [227, 13] width 19 height 19
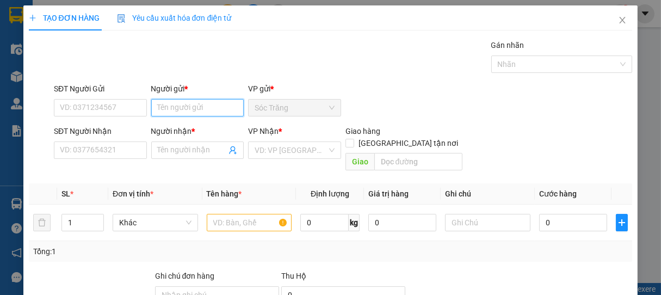
click at [184, 107] on input "Người gửi *" at bounding box center [197, 107] width 93 height 17
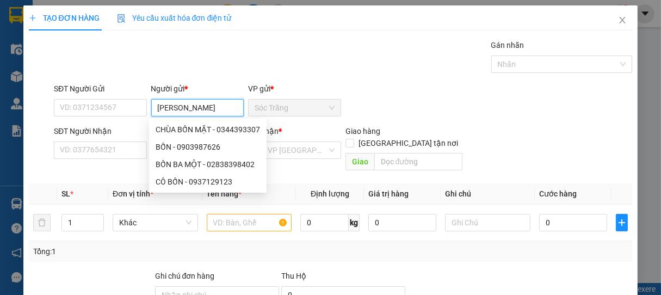
type input "[PERSON_NAME]"
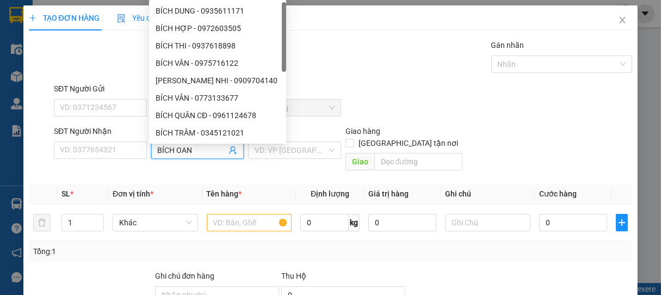
type input "BÍCH OANH"
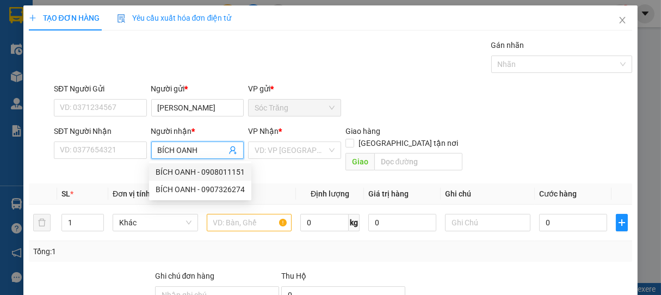
click at [233, 175] on div "BÍCH OANH - 0908011151" at bounding box center [200, 172] width 89 height 12
type input "0908011151"
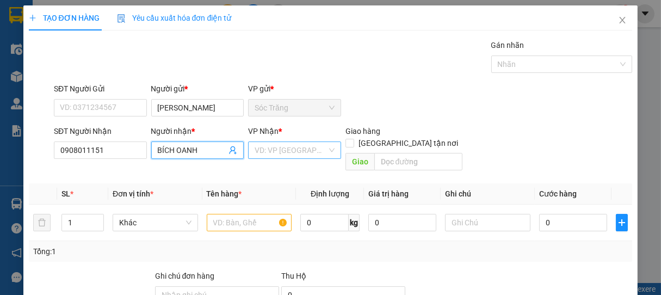
type input "BÍCH OANH"
click at [275, 156] on input "search" at bounding box center [291, 150] width 72 height 16
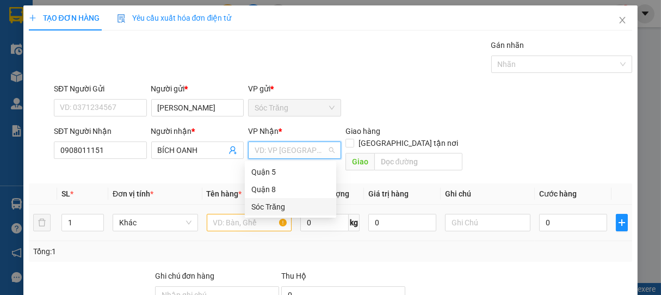
click at [270, 206] on div "Sóc Trăng" at bounding box center [290, 207] width 78 height 12
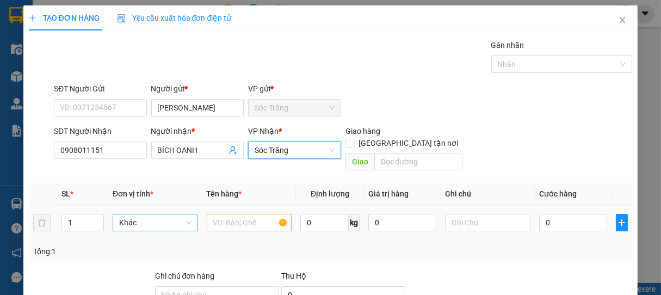
click at [160, 214] on span "Khác" at bounding box center [155, 222] width 72 height 16
click at [289, 149] on span "Sóc Trăng" at bounding box center [295, 150] width 80 height 16
type input "GOI"
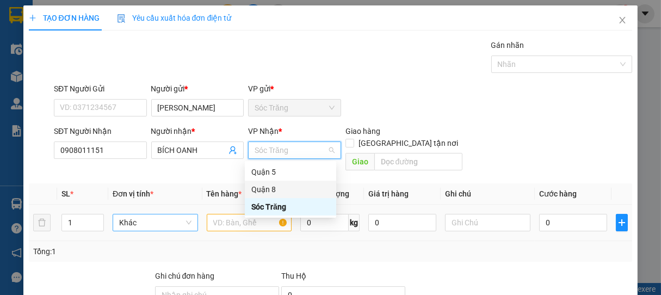
click at [279, 183] on div "Quận 8" at bounding box center [290, 189] width 78 height 12
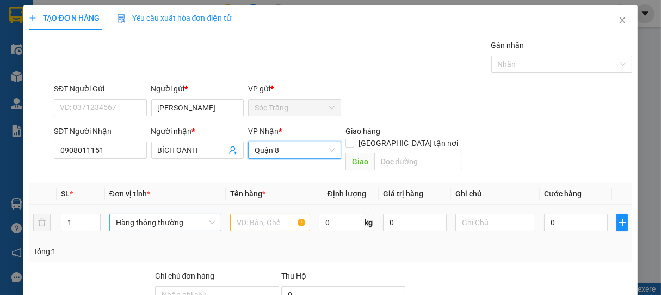
click at [161, 214] on span "Hàng thông thường" at bounding box center [165, 222] width 99 height 16
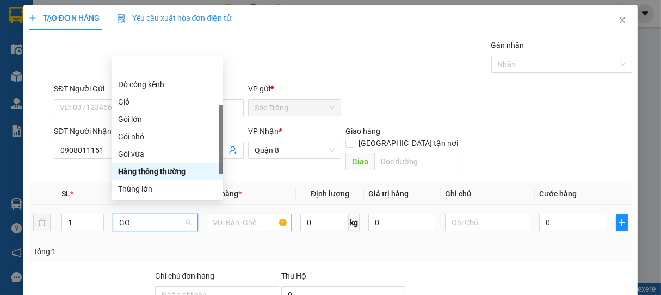
type input "GOI"
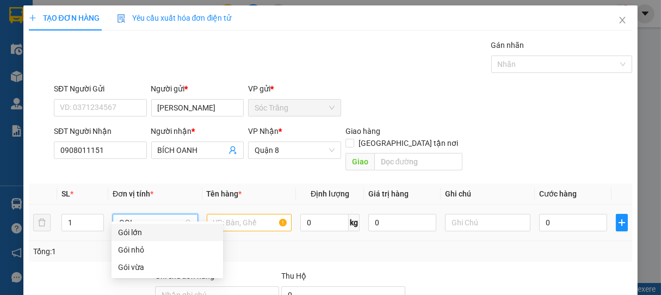
drag, startPoint x: 132, startPoint y: 241, endPoint x: 188, endPoint y: 227, distance: 57.0
click at [134, 241] on div "Gói lớn" at bounding box center [168, 232] width 112 height 17
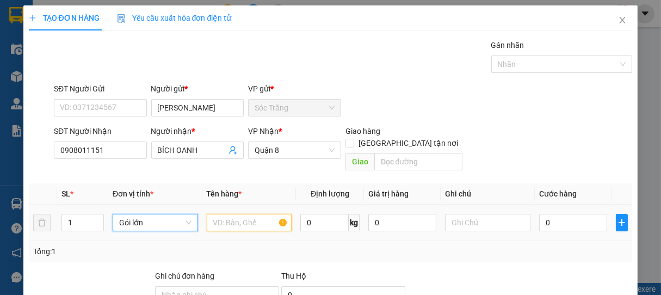
click at [244, 214] on input "text" at bounding box center [249, 222] width 85 height 17
type input "Q ÁO"
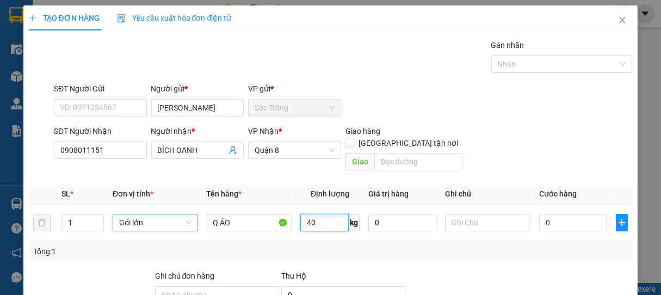
type input "40"
type input "1 GÓI"
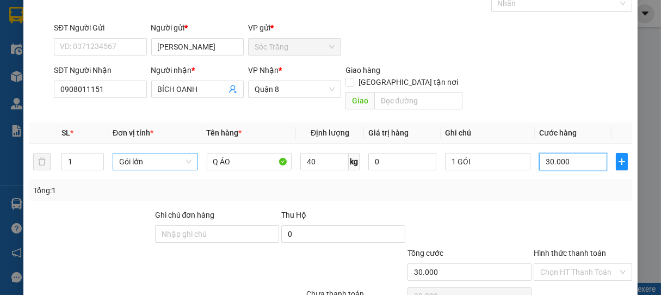
scroll to position [107, 0]
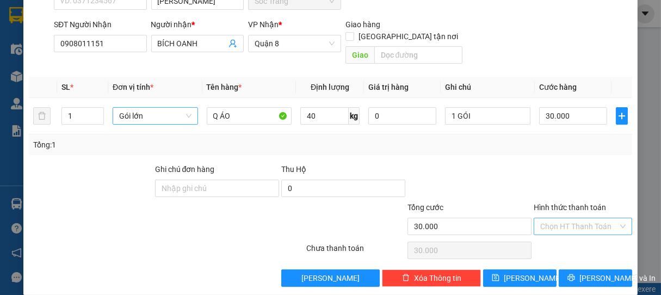
click at [579, 218] on input "Hình thức thanh toán" at bounding box center [579, 226] width 78 height 16
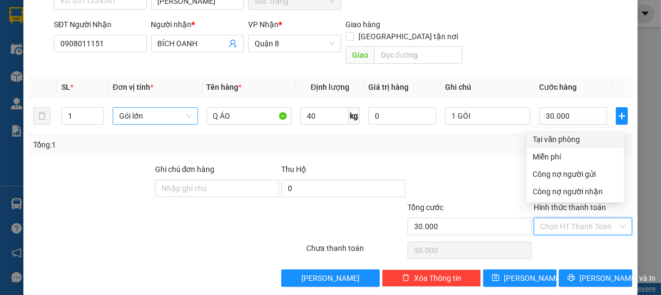
click at [591, 142] on div "Tại văn phòng" at bounding box center [575, 139] width 84 height 12
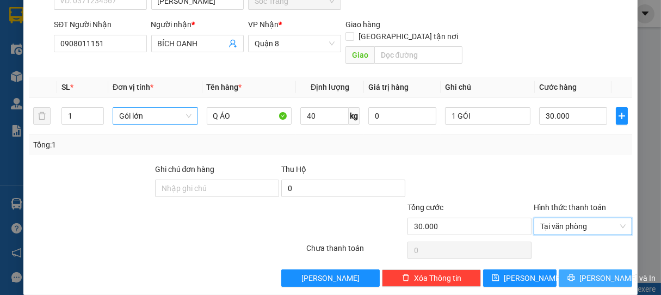
click at [576, 269] on button "[PERSON_NAME] và In" at bounding box center [595, 277] width 73 height 17
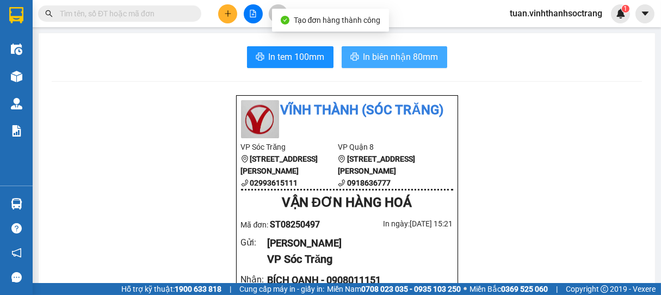
click at [375, 62] on span "In biên nhận 80mm" at bounding box center [400, 57] width 75 height 14
click at [423, 65] on button "In biên nhận 80mm" at bounding box center [395, 57] width 106 height 22
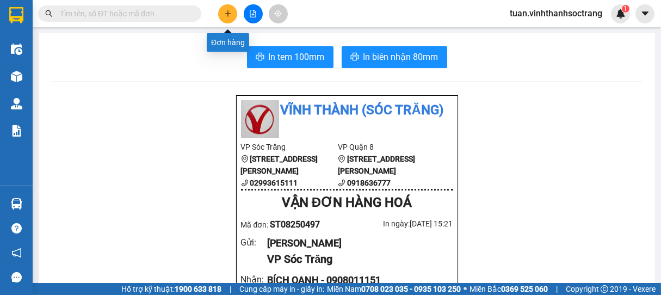
click at [223, 9] on button at bounding box center [227, 13] width 19 height 19
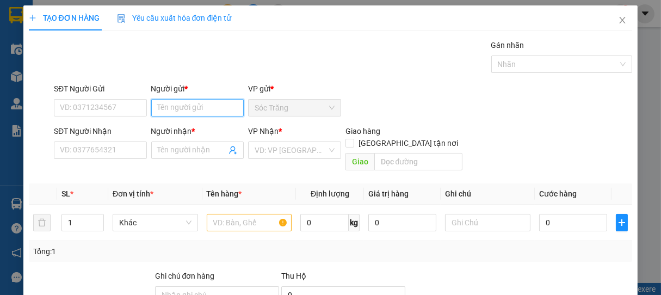
click at [183, 103] on input "Người gửi *" at bounding box center [197, 107] width 93 height 17
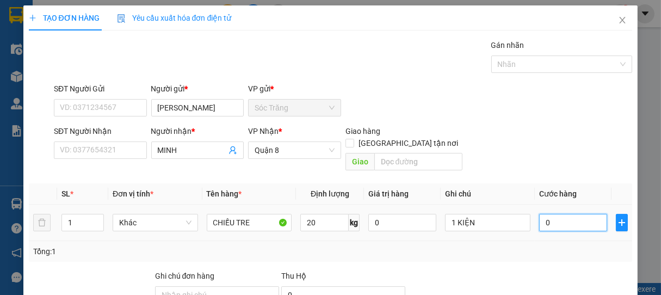
click at [560, 214] on input "0" at bounding box center [573, 222] width 68 height 17
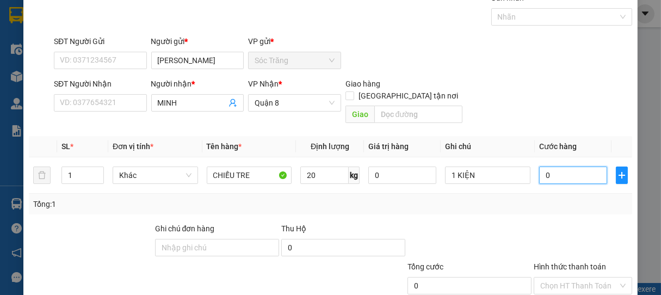
scroll to position [107, 0]
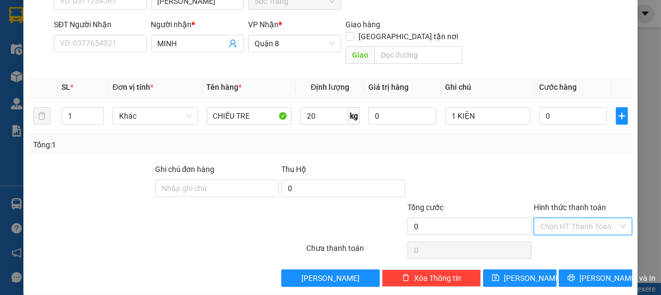
click at [574, 218] on input "Hình thức thanh toán" at bounding box center [579, 226] width 78 height 16
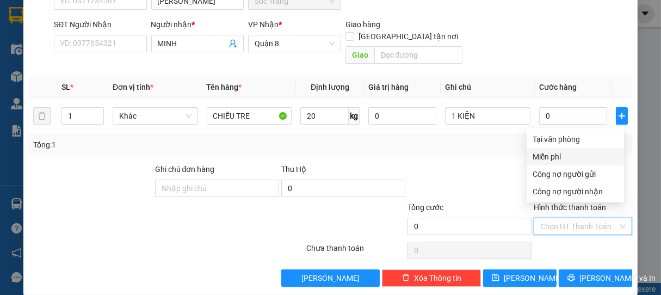
drag, startPoint x: 567, startPoint y: 157, endPoint x: 581, endPoint y: 227, distance: 71.0
click at [567, 158] on div "Miễn phí" at bounding box center [575, 157] width 84 height 12
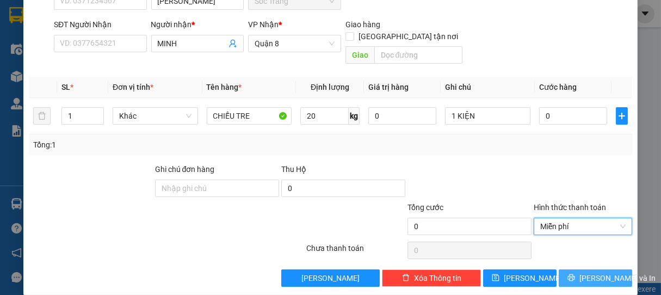
click at [583, 272] on span "[PERSON_NAME] và In" at bounding box center [618, 278] width 76 height 12
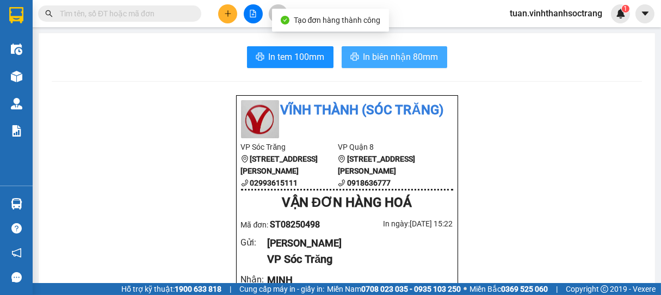
click at [388, 58] on span "In biên nhận 80mm" at bounding box center [400, 57] width 75 height 14
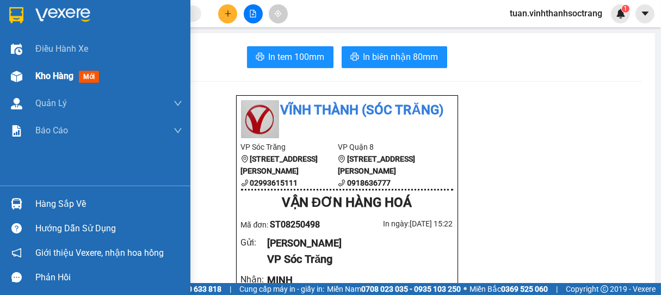
click at [37, 76] on span "Kho hàng" at bounding box center [54, 76] width 38 height 10
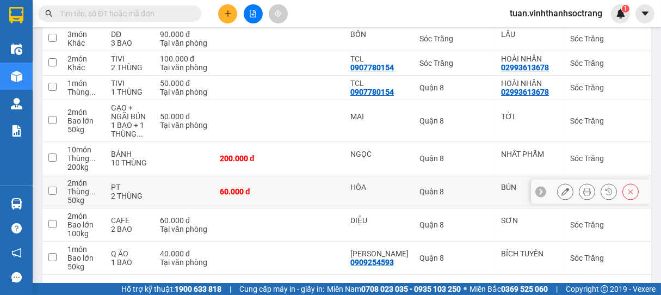
scroll to position [261, 0]
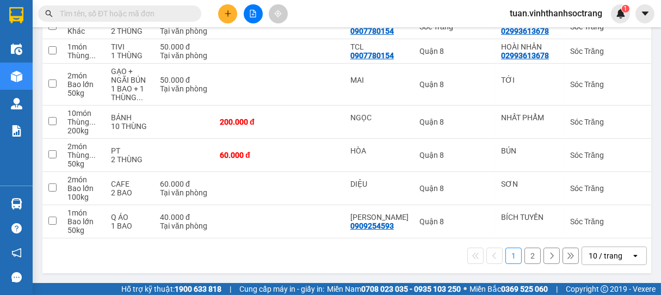
click at [611, 266] on div "1 2 10 / trang open" at bounding box center [346, 255] width 609 height 35
click at [609, 255] on div "10 / trang" at bounding box center [606, 255] width 34 height 11
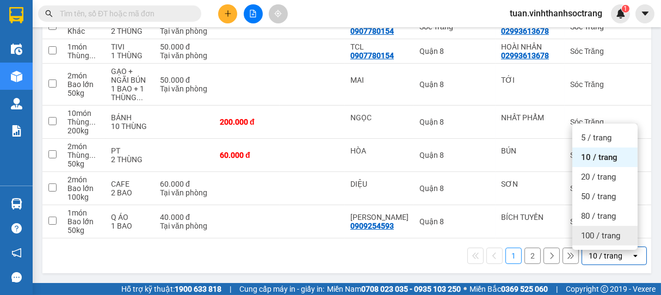
click at [596, 230] on span "100 / trang" at bounding box center [600, 235] width 39 height 11
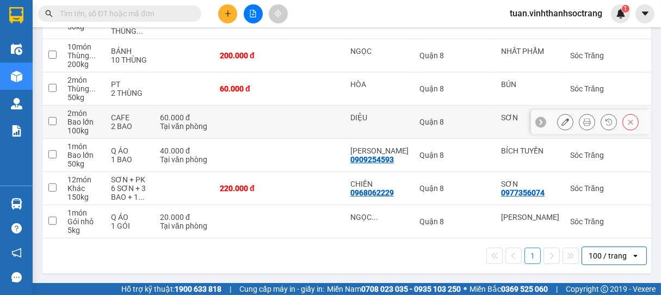
scroll to position [86, 0]
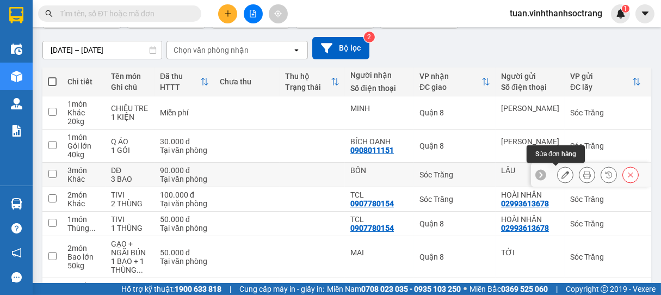
click at [562, 174] on icon at bounding box center [566, 175] width 8 height 8
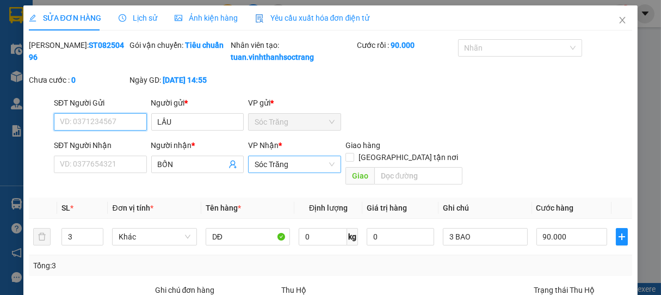
click at [304, 172] on span "Sóc Trăng" at bounding box center [295, 164] width 80 height 16
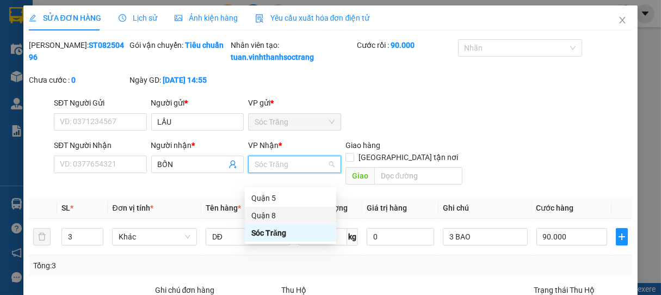
click at [277, 213] on div "Quận 8" at bounding box center [290, 216] width 78 height 12
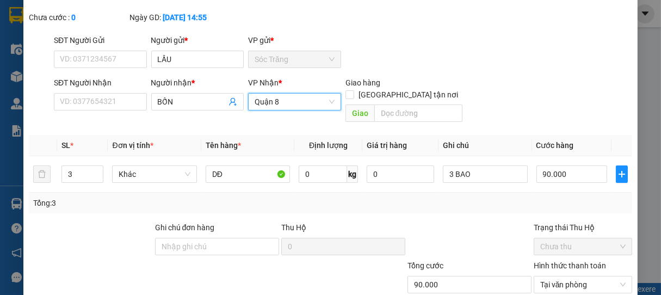
scroll to position [133, 0]
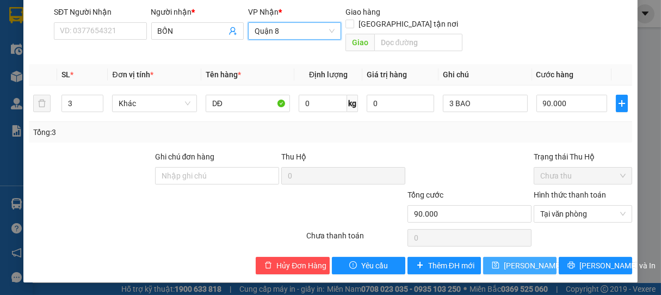
click at [518, 269] on span "[PERSON_NAME] thay đổi" at bounding box center [547, 266] width 87 height 12
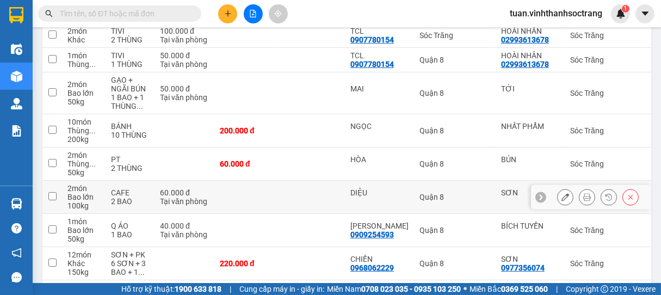
scroll to position [181, 0]
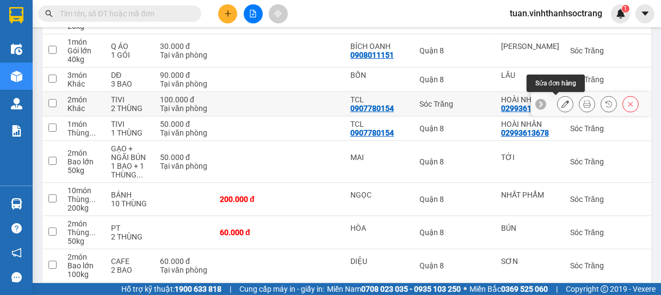
click at [562, 102] on icon at bounding box center [566, 104] width 8 height 8
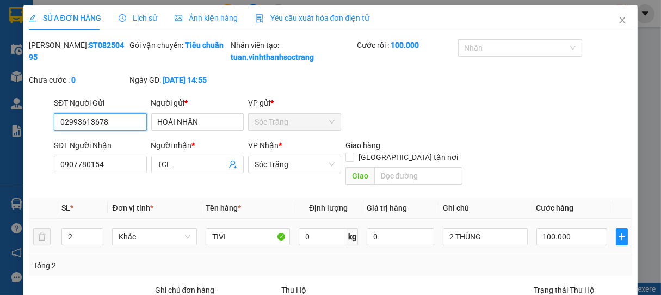
scroll to position [133, 0]
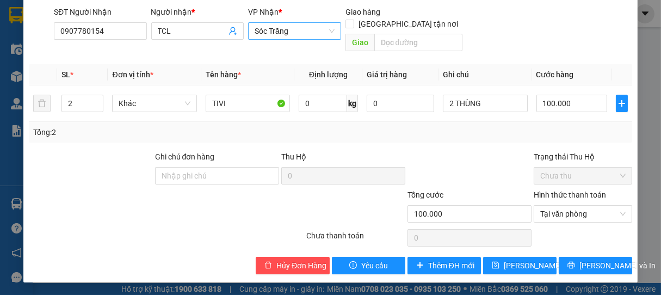
click at [270, 39] on span "Sóc Trăng" at bounding box center [295, 31] width 80 height 16
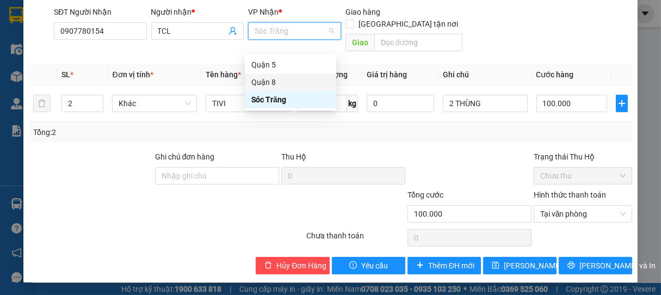
click at [274, 79] on div "Quận 8" at bounding box center [290, 82] width 78 height 12
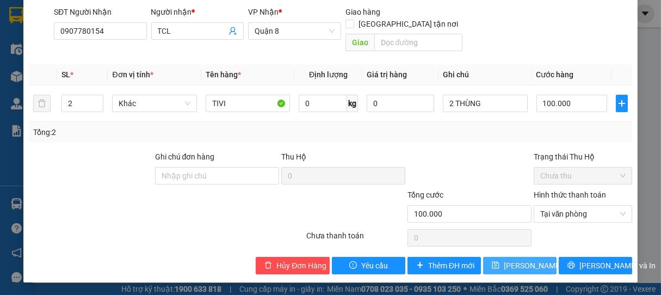
click at [516, 264] on span "[PERSON_NAME] thay đổi" at bounding box center [547, 266] width 87 height 12
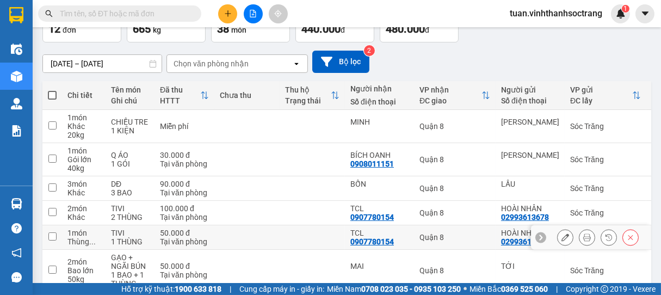
scroll to position [121, 0]
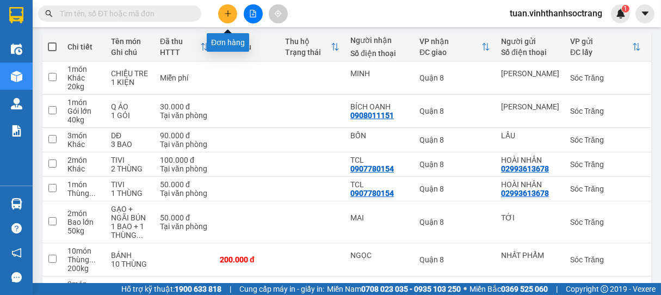
click at [223, 13] on button at bounding box center [227, 13] width 19 height 19
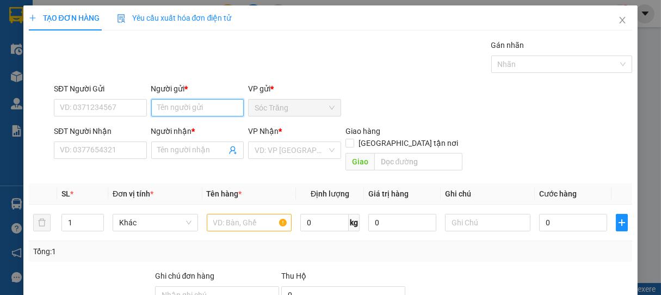
click at [158, 108] on input "Người gửi *" at bounding box center [197, 107] width 93 height 17
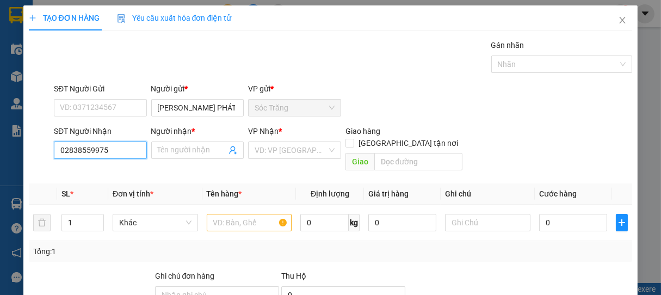
click at [75, 152] on input "02838559975" at bounding box center [100, 149] width 93 height 17
click at [90, 151] on input "02838559975" at bounding box center [100, 149] width 93 height 17
click at [163, 149] on input "Người nhận *" at bounding box center [192, 150] width 69 height 12
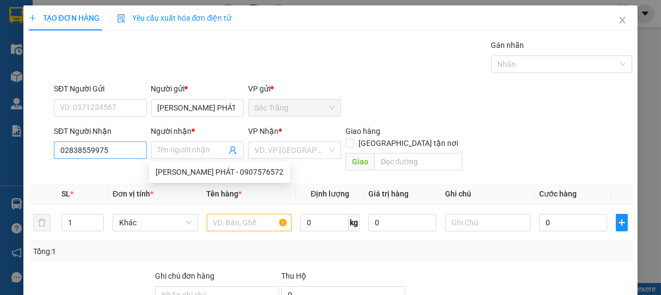
drag, startPoint x: 108, startPoint y: 137, endPoint x: 103, endPoint y: 145, distance: 9.3
click at [108, 138] on div "SĐT Người Nhận" at bounding box center [100, 133] width 93 height 16
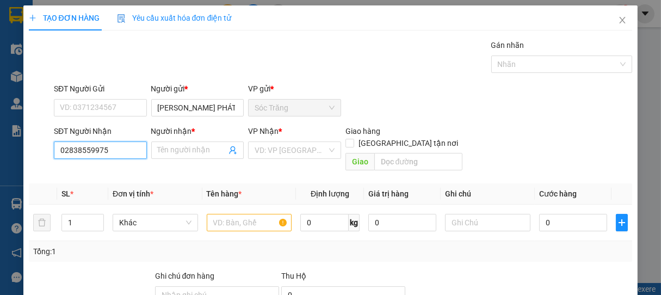
click at [103, 146] on input "02838559975" at bounding box center [100, 149] width 93 height 17
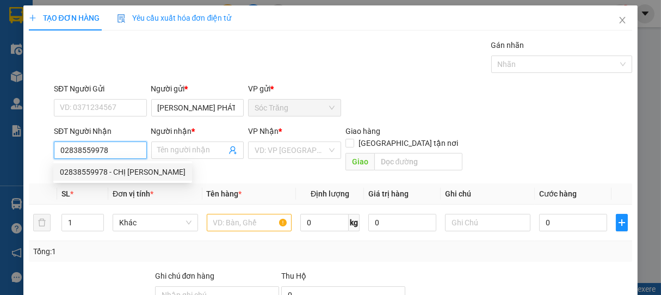
click at [122, 174] on div "02838559978 - CHỊ [PERSON_NAME]" at bounding box center [123, 172] width 126 height 12
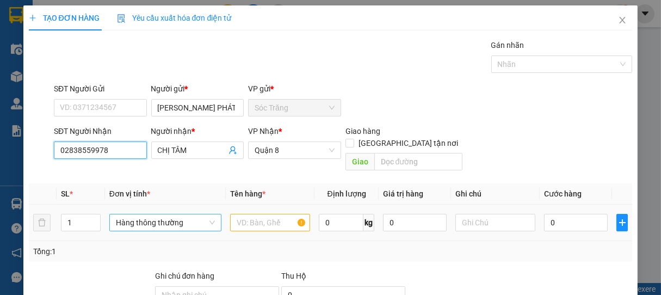
click at [149, 214] on span "Hàng thông thường" at bounding box center [165, 222] width 99 height 16
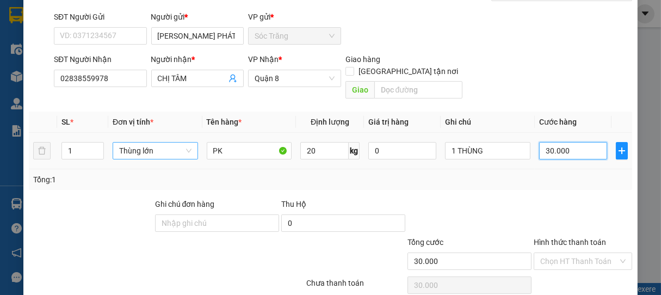
scroll to position [107, 0]
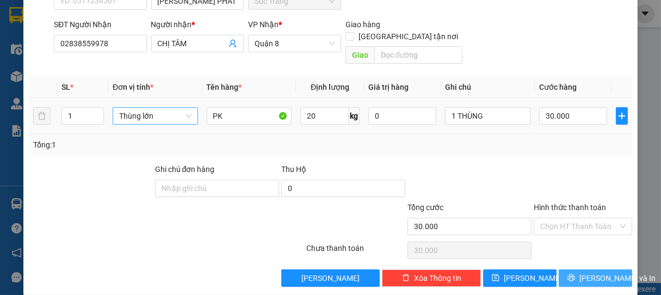
click at [568, 274] on icon "printer" at bounding box center [571, 277] width 7 height 7
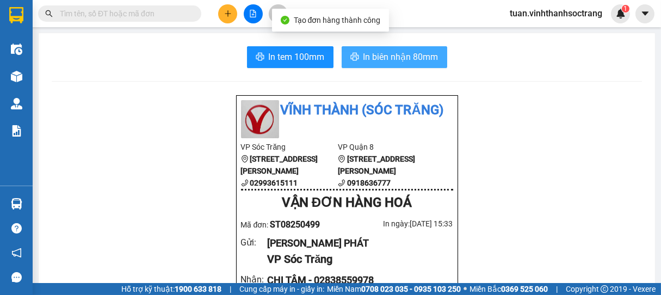
click at [387, 54] on span "In biên nhận 80mm" at bounding box center [400, 57] width 75 height 14
click at [399, 59] on span "In biên nhận 80mm" at bounding box center [400, 57] width 75 height 14
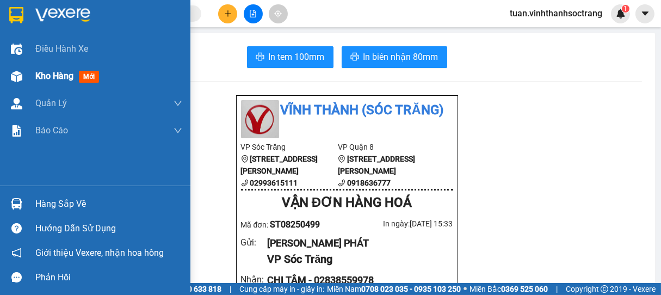
click at [49, 72] on span "Kho hàng" at bounding box center [54, 76] width 38 height 10
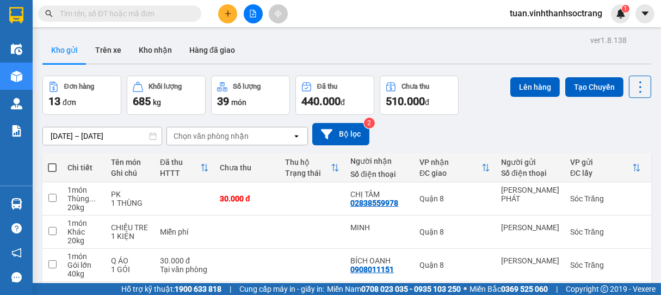
click at [227, 13] on icon "plus" at bounding box center [227, 13] width 1 height 6
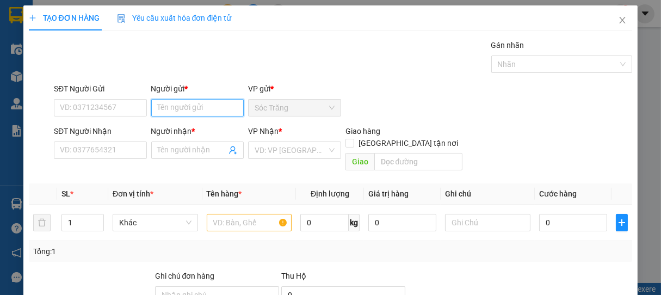
click at [204, 103] on input "Người gửi *" at bounding box center [197, 107] width 93 height 17
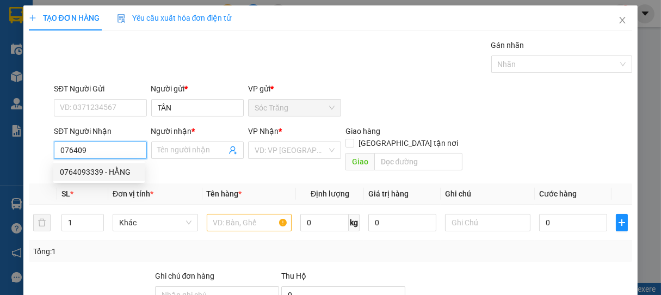
click at [82, 175] on div "0764093339 - HẰNG" at bounding box center [99, 172] width 78 height 12
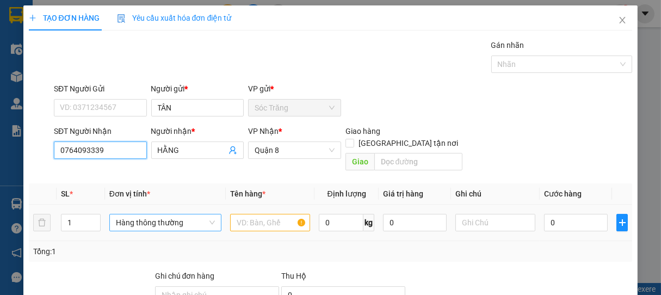
click at [157, 214] on span "Hàng thông thường" at bounding box center [165, 222] width 99 height 16
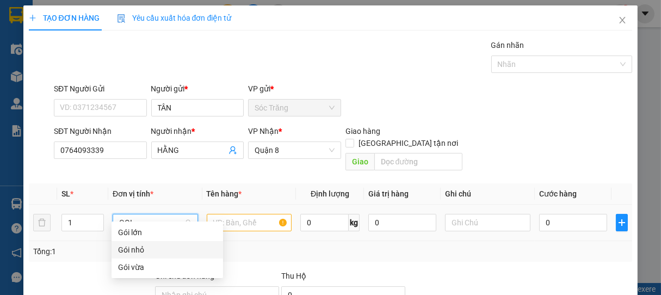
click at [141, 248] on div "Gói nhỏ" at bounding box center [167, 250] width 98 height 12
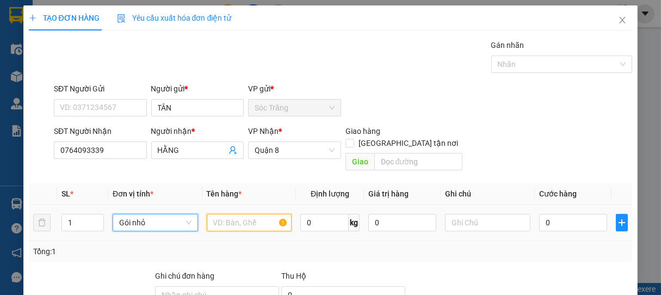
click at [213, 214] on input "text" at bounding box center [249, 222] width 85 height 17
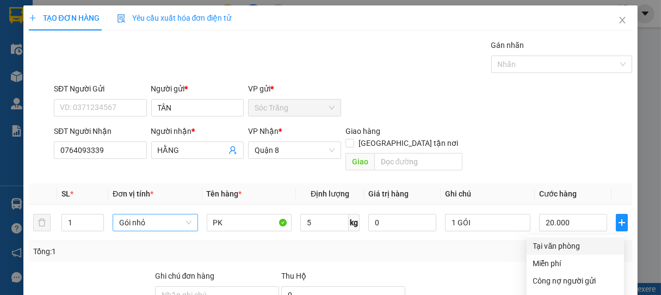
click at [563, 240] on div "Tại văn phòng" at bounding box center [575, 246] width 84 height 12
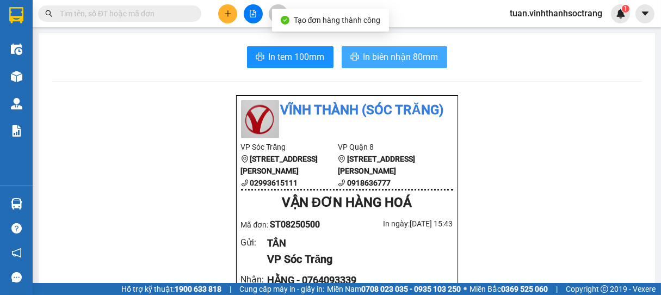
click at [401, 61] on span "In biên nhận 80mm" at bounding box center [400, 57] width 75 height 14
click at [382, 54] on span "In biên nhận 80mm" at bounding box center [400, 57] width 75 height 14
